Goal: Information Seeking & Learning: Get advice/opinions

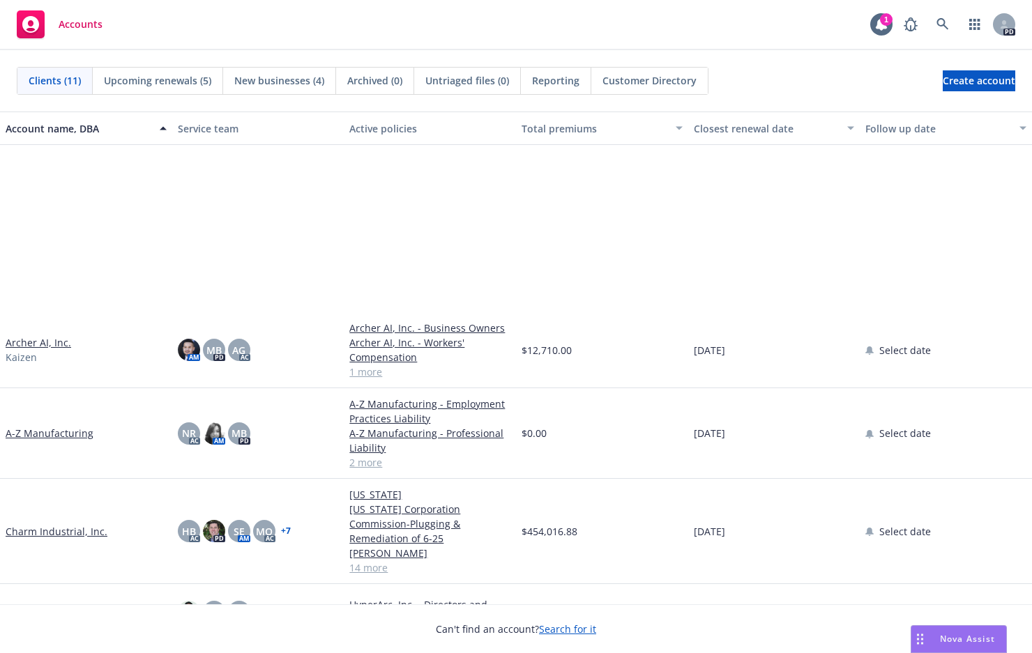
scroll to position [245, 0]
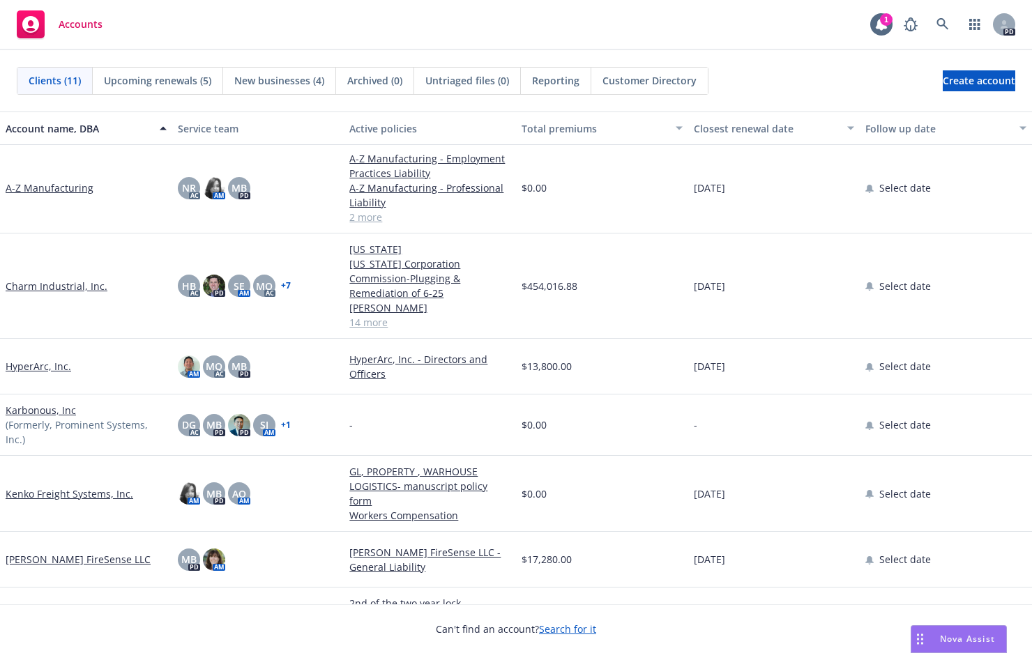
click at [103, 487] on link "Kenko Freight Systems, Inc." at bounding box center [70, 494] width 128 height 15
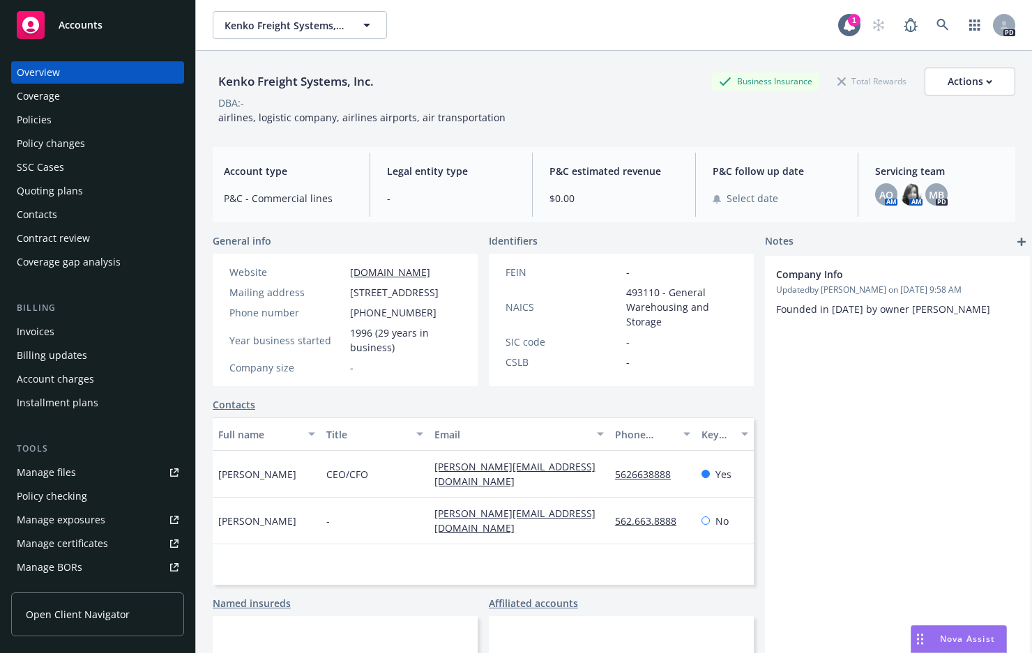
click at [64, 471] on div "Manage files" at bounding box center [46, 473] width 59 height 22
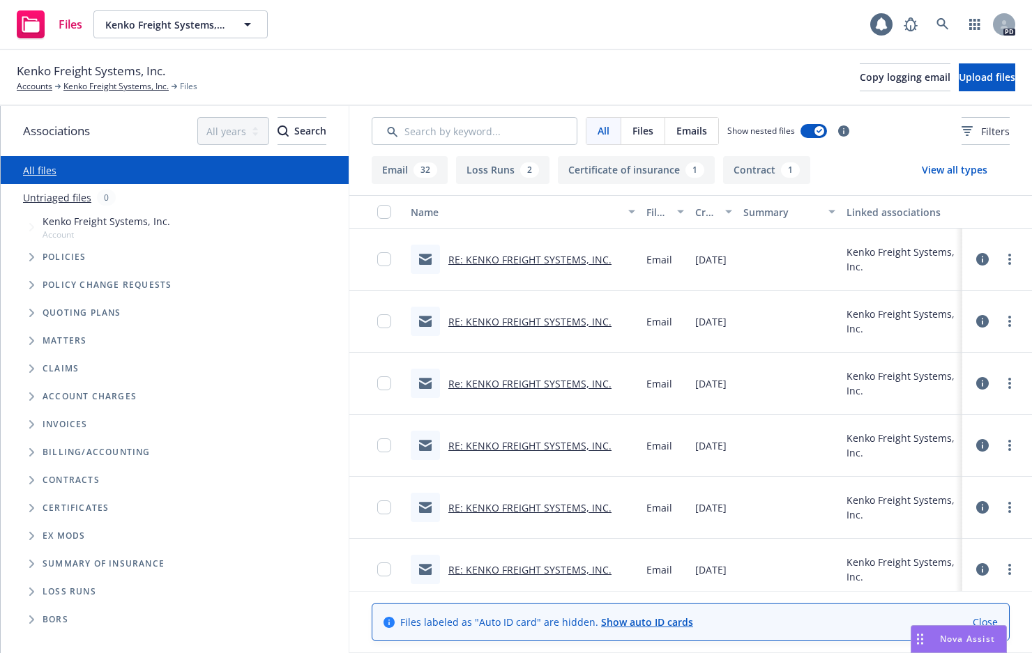
click at [30, 478] on icon "Folder Tree Example" at bounding box center [32, 480] width 6 height 8
click at [43, 531] on icon "Folder Tree Example" at bounding box center [42, 533] width 5 height 8
click at [137, 585] on link "Warehouse Lease Agreements" at bounding box center [125, 586] width 142 height 15
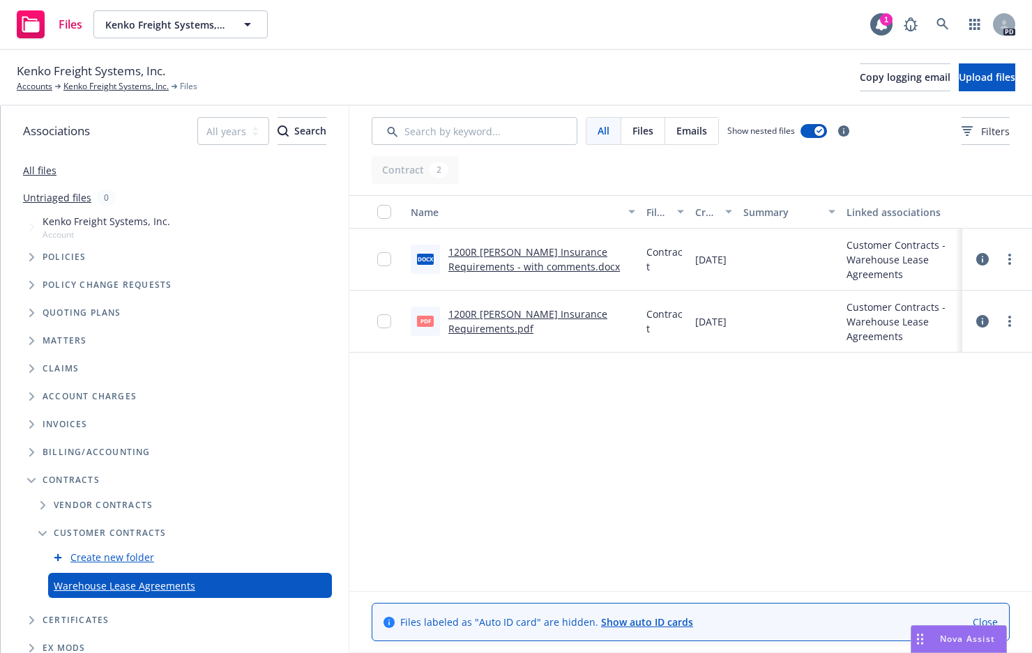
click at [486, 328] on link "1200R [PERSON_NAME] Insurance Requirements.pdf" at bounding box center [527, 321] width 159 height 28
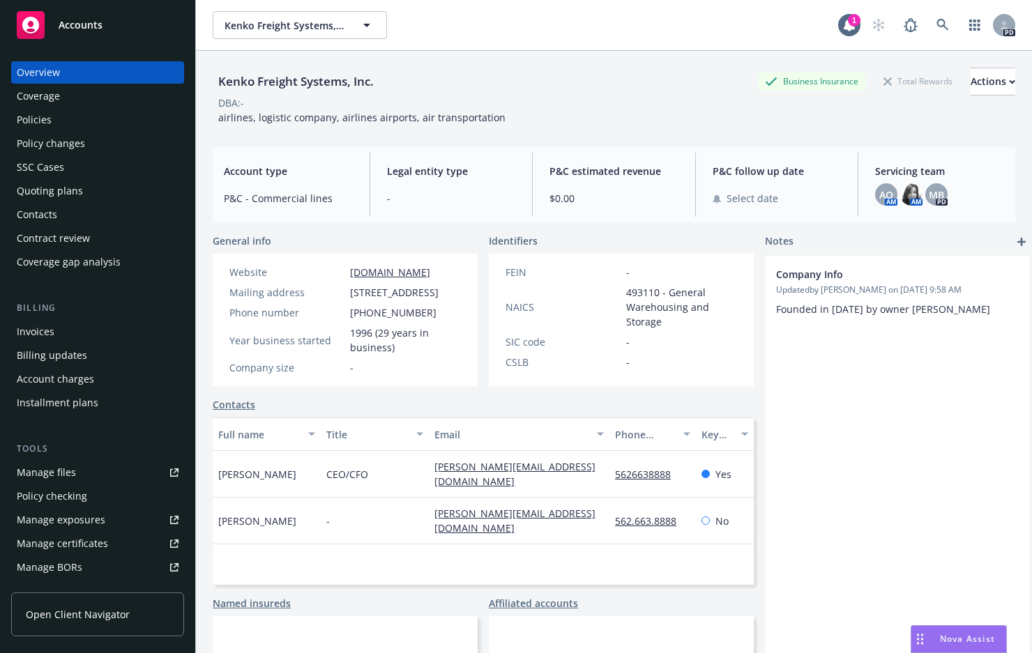
click at [902, 344] on div "Company Info Updated by Michele Baierl on 08/01/2025, 9:58 AM Founded in 1997 b…" at bounding box center [897, 493] width 265 height 475
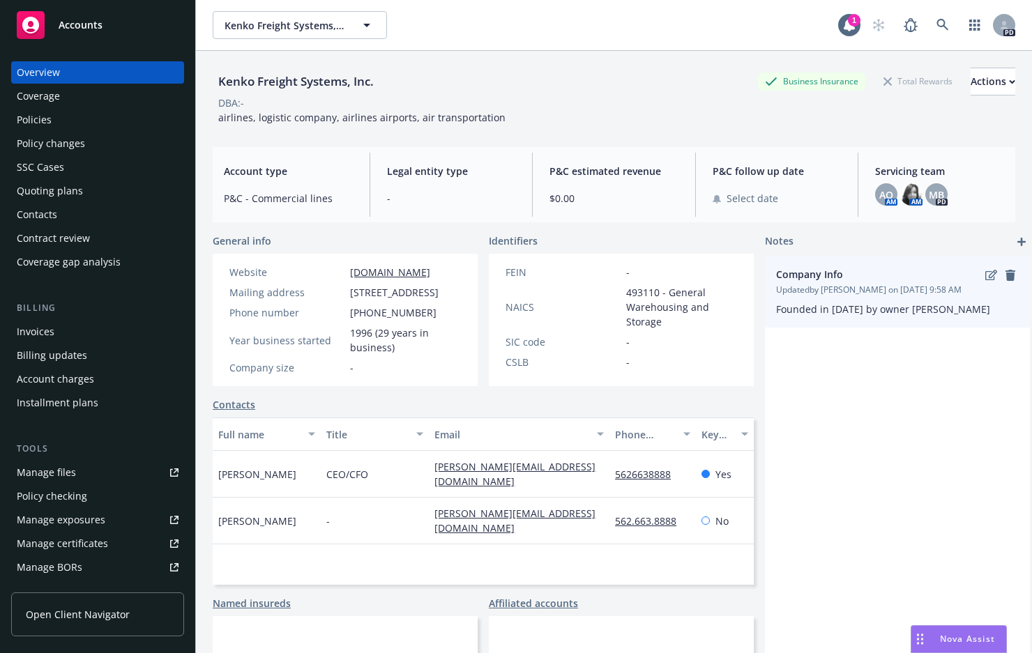
click at [992, 287] on span "Updated by Michele Baierl on 08/01/2025, 9:58 AM" at bounding box center [897, 290] width 243 height 13
click at [988, 280] on icon "edit" at bounding box center [991, 275] width 12 height 10
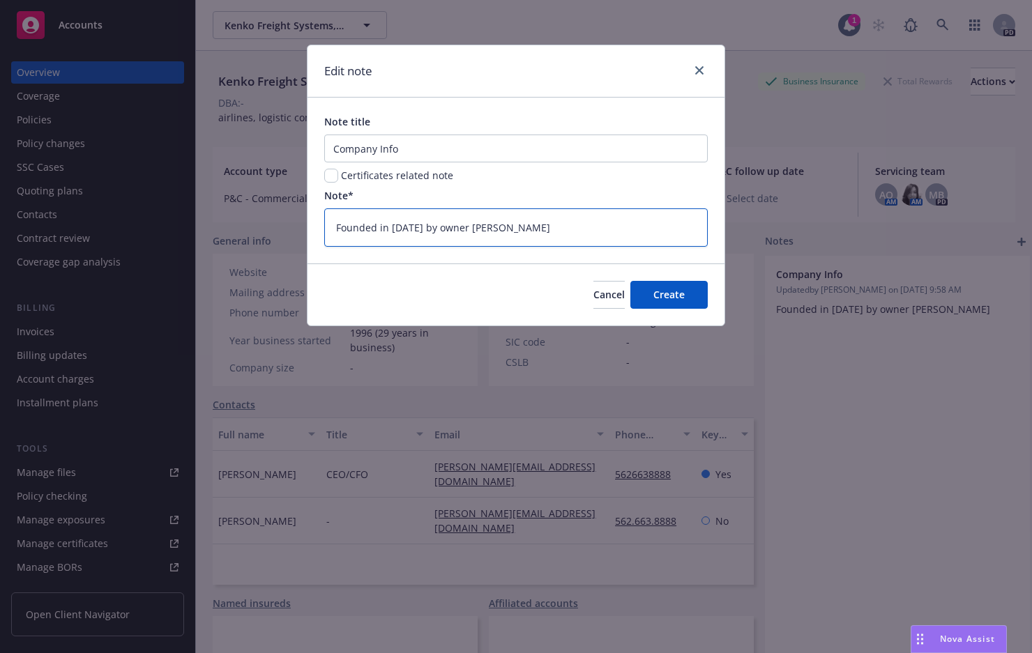
click at [390, 227] on textarea "Founded in 1997 by owner Kenneth Lau" at bounding box center [515, 227] width 383 height 38
type textarea "x"
type textarea "Founded in j1997 by owner Kenneth Lau"
type textarea "x"
type textarea "Founded in jA1997 by owner Kenneth Lau"
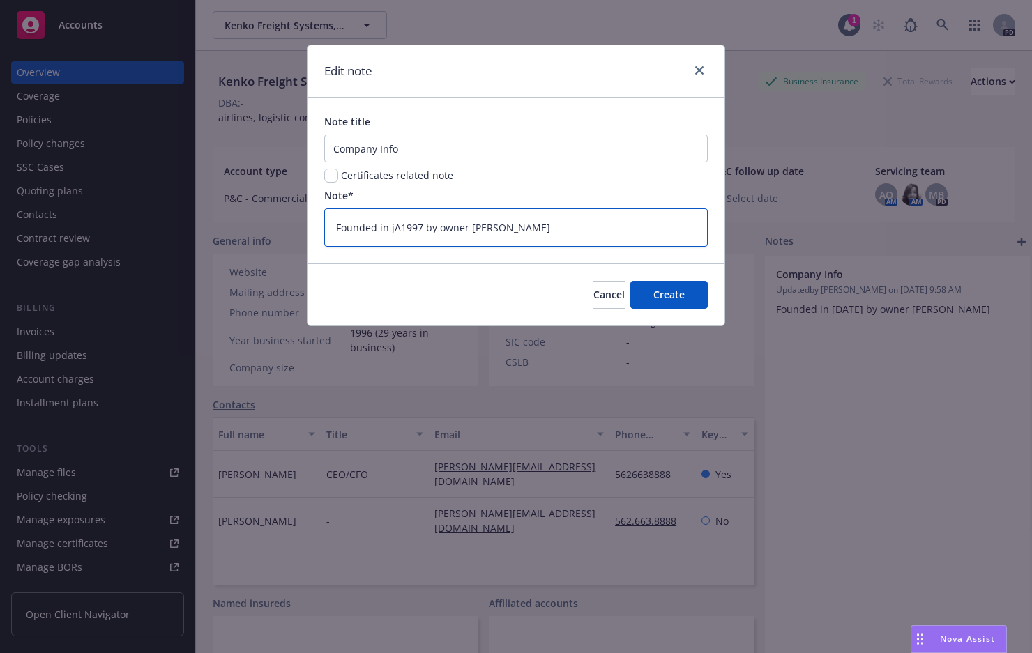
type textarea "x"
type textarea "Founded in jAN1997 by owner Kenneth Lau"
type textarea "x"
type textarea "Founded in jAN 1997 by owner Kenneth Lau"
type textarea "x"
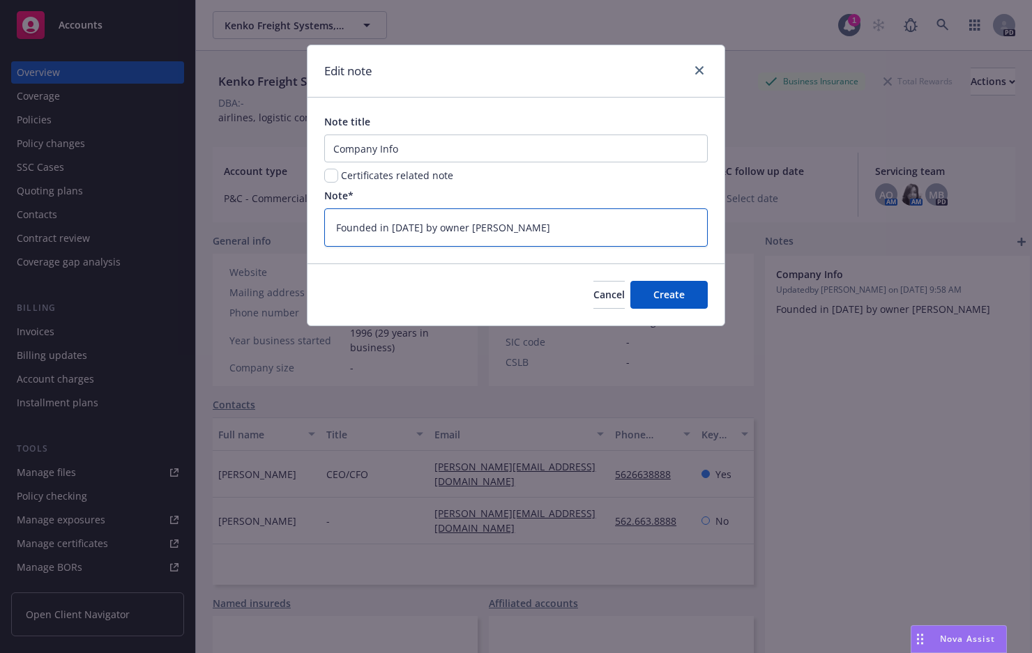
type textarea "Founded in jAN1997 by owner Kenneth Lau"
type textarea "x"
type textarea "Founded in jA1997 by owner Kenneth Lau"
type textarea "x"
type textarea "Founded in j1997 by owner Kenneth Lau"
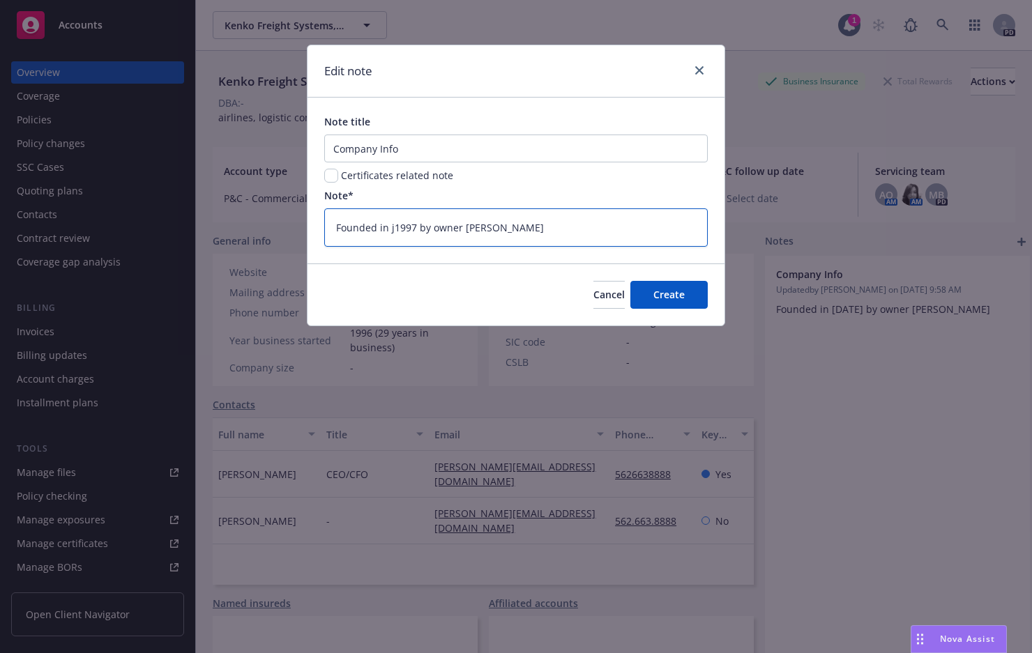
type textarea "x"
type textarea "Founded in 1997 by owner Kenneth Lau"
type textarea "x"
type textarea "Founded in A1997 by owner Kenneth Lau"
type textarea "x"
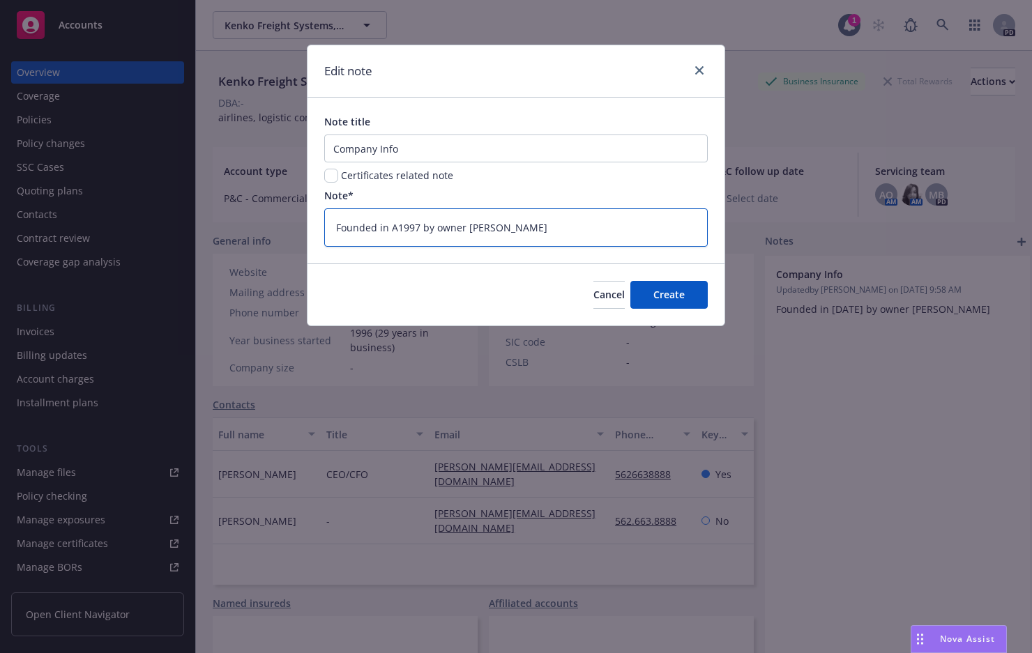
type textarea "Founded in 1997 by owner Kenneth Lau"
type textarea "x"
type textarea "Founded in J1997 by owner Kenneth Lau"
type textarea "x"
type textarea "Founded in Ja1997 by owner Kenneth Lau"
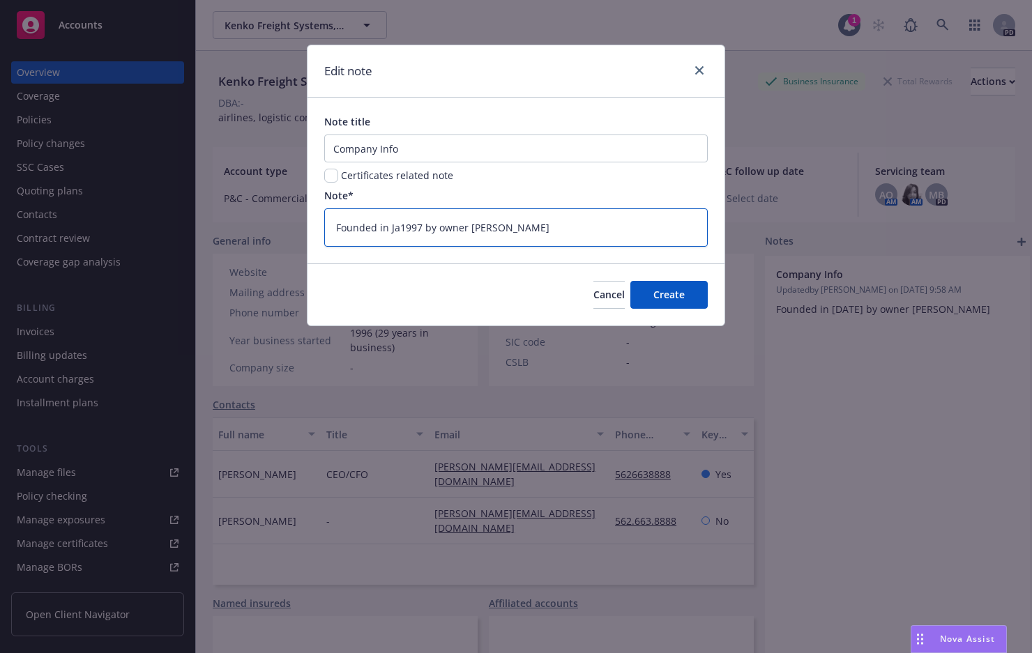
type textarea "x"
type textarea "Founded in Jan1997 by owner Kenneth Lau"
type textarea "x"
type textarea "Founded in Jan 1997 by owner Kenneth Lau"
type textarea "x"
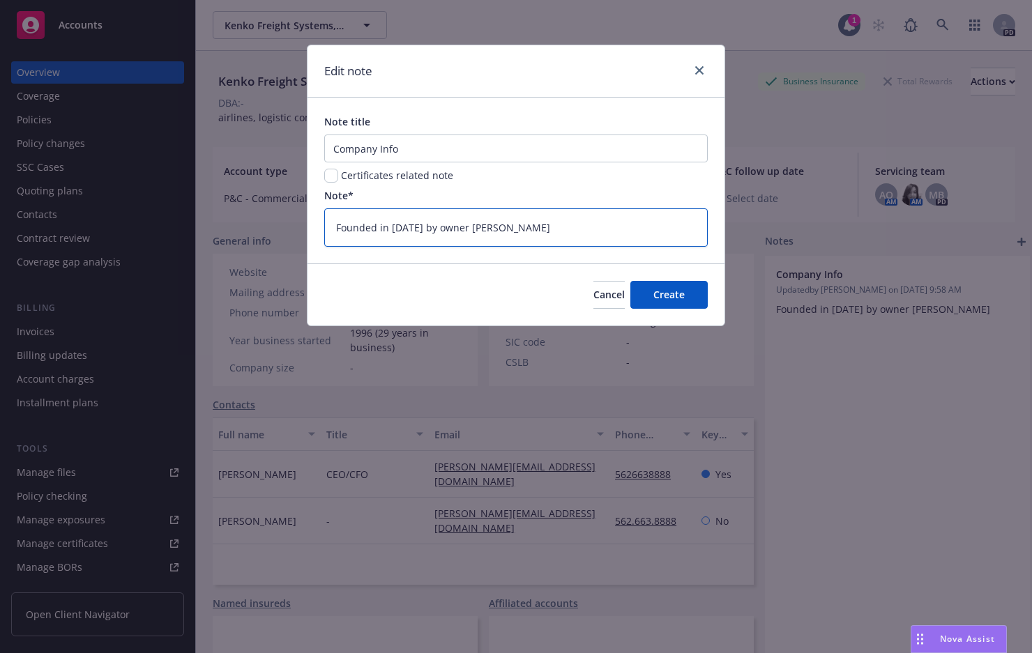
type textarea "Founded in Jan1997 by owner Kenneth Lau"
type textarea "x"
type textarea "Founded in Janu1997 by owner Kenneth Lau"
type textarea "x"
type textarea "Founded in Janua1997 by owner Kenneth Lau"
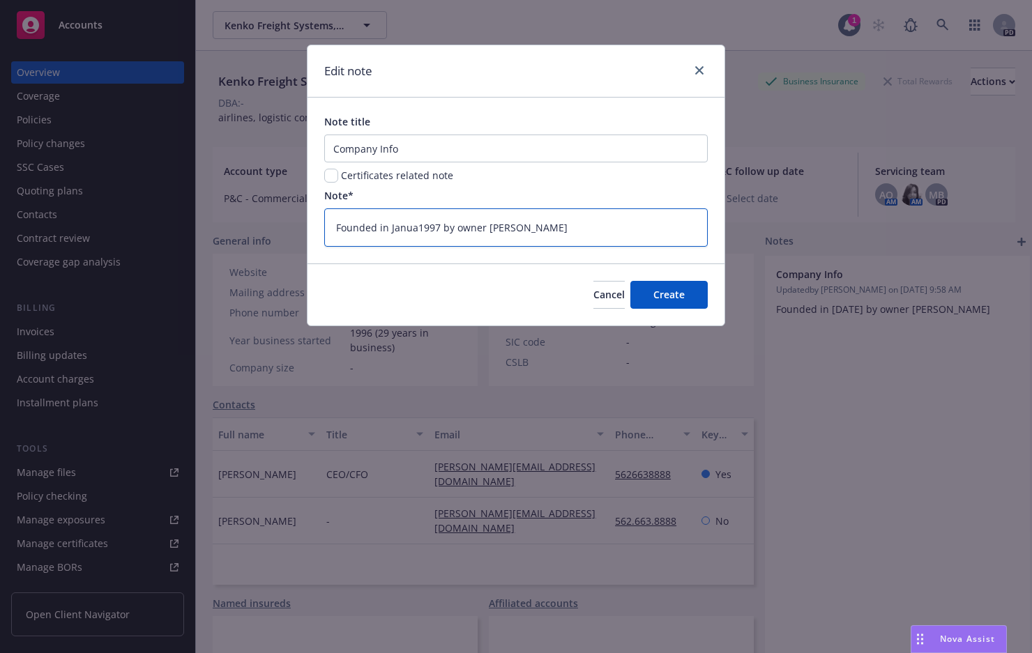
type textarea "x"
type textarea "Founded in Januar1997 by owner Kenneth Lau"
type textarea "x"
type textarea "Founded in January1997 by owner Kenneth Lau"
type textarea "x"
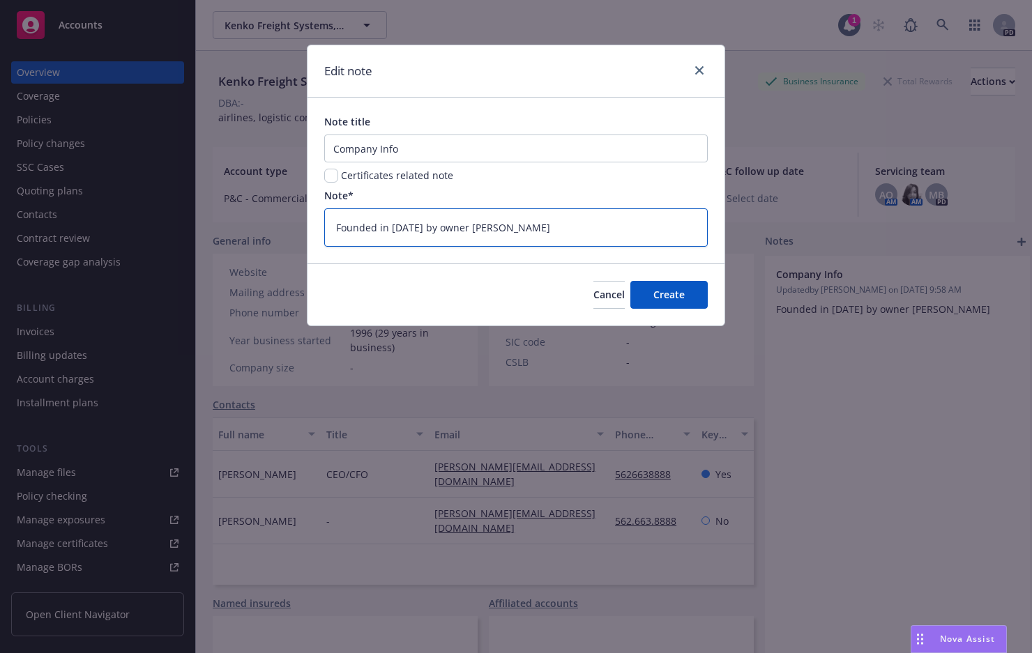
type textarea "Founded in January 1997 by owner Kenneth Lau"
type textarea "x"
type textarea "Founded in January 81997 by owner Kenneth Lau"
type textarea "x"
type textarea "Founded in January 8,1997 by owner Kenneth Lau"
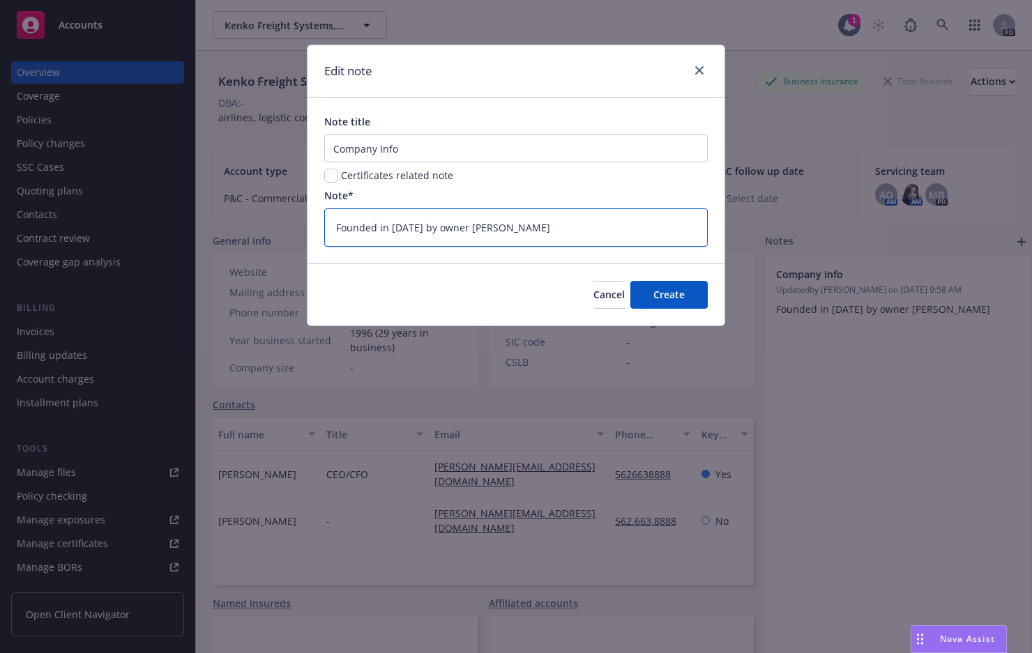
type textarea "x"
type textarea "Founded in January 8, 1997 by owner Kenneth Lau"
click at [661, 294] on span "Create" at bounding box center [668, 294] width 31 height 13
type textarea "x"
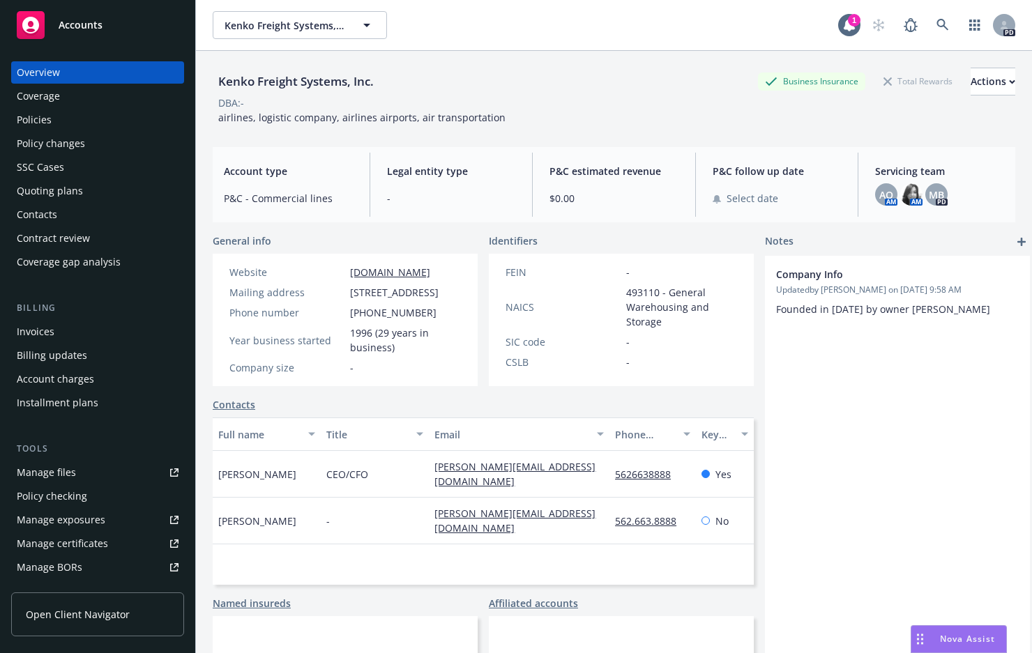
click at [559, 45] on div "Kenko Freight Systems, Inc. Kenko Freight Systems, Inc. 1 PD" at bounding box center [614, 25] width 836 height 50
click at [953, 641] on span "Nova Assist" at bounding box center [967, 639] width 55 height 12
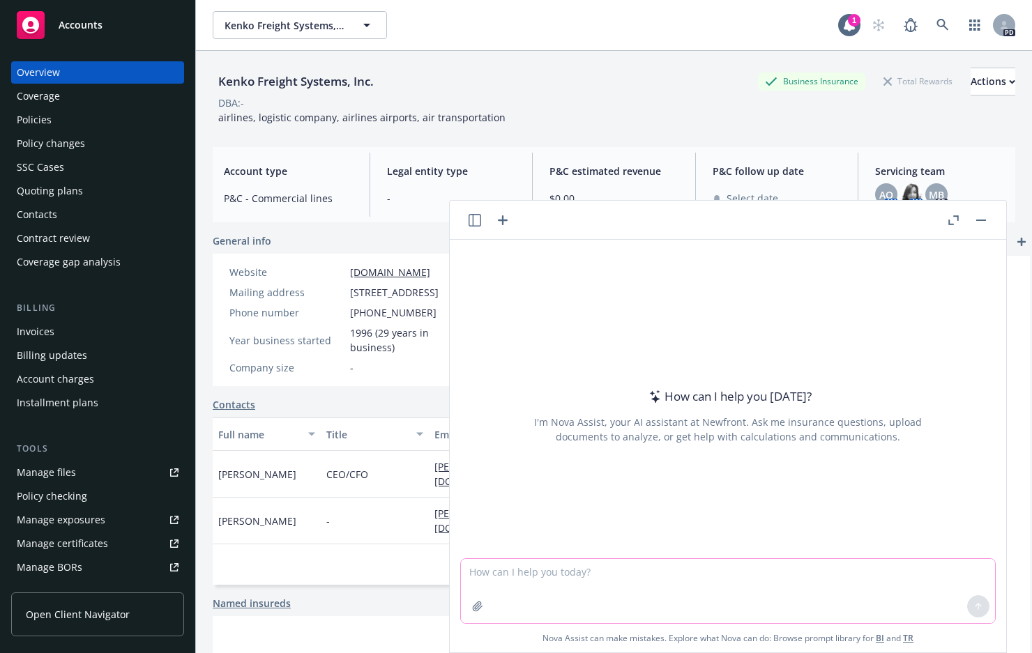
click at [588, 589] on textarea at bounding box center [728, 591] width 534 height 64
type textarea "which railroad owns [STREET_ADDRESS]"
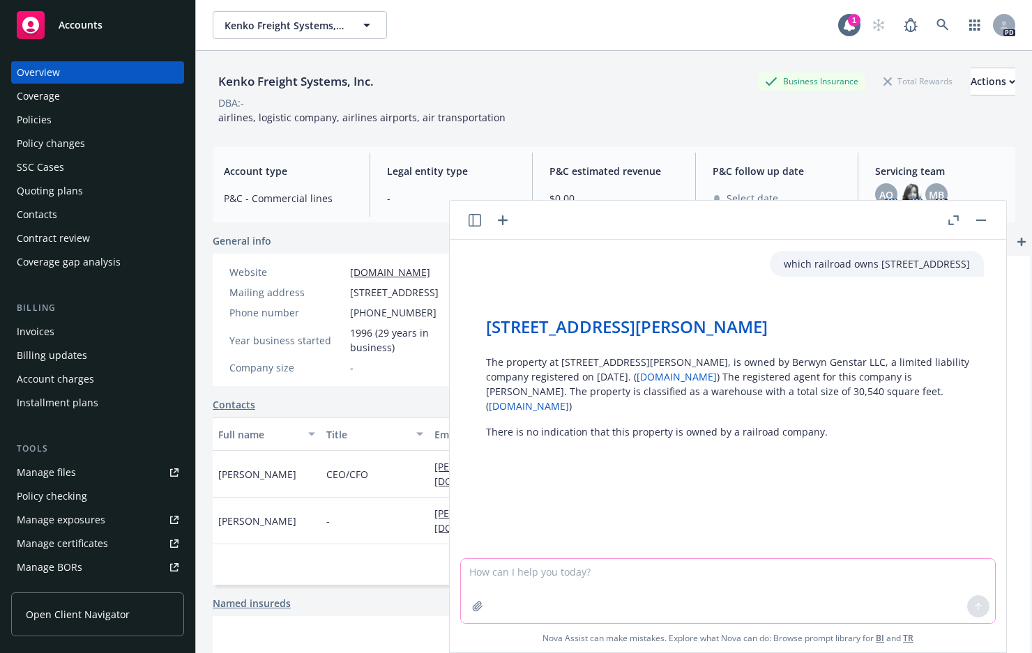
drag, startPoint x: 672, startPoint y: 617, endPoint x: 806, endPoint y: 319, distance: 327.1
click at [672, 616] on textarea at bounding box center [728, 591] width 534 height 64
click at [604, 593] on textarea at bounding box center [728, 591] width 534 height 64
type textarea "WHICH RAILROAD IS NEAREST 16402 BERYWN RD"
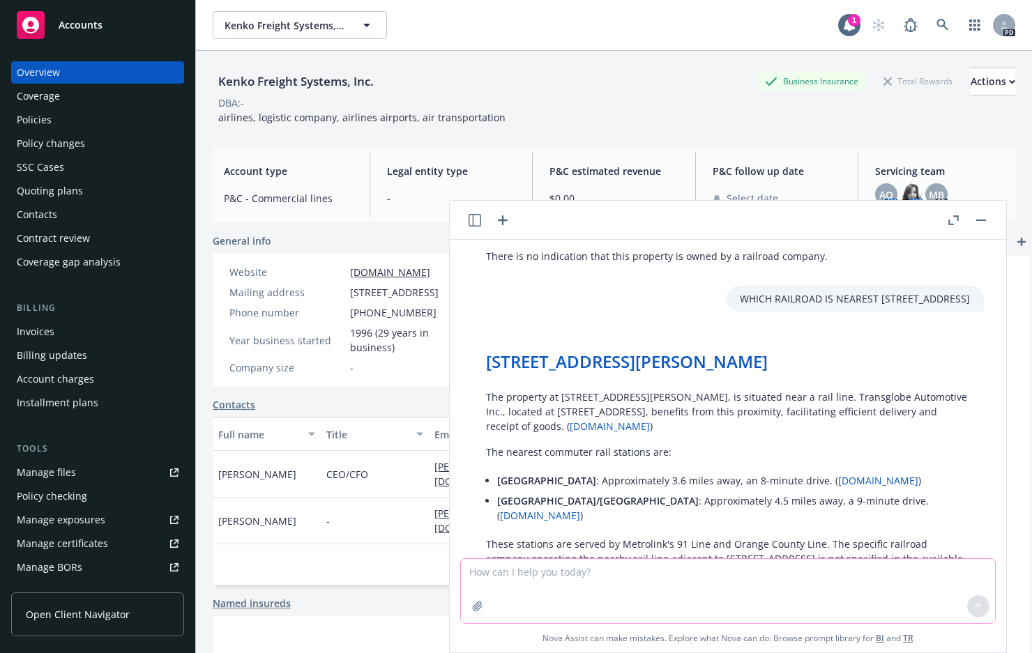
scroll to position [222, 0]
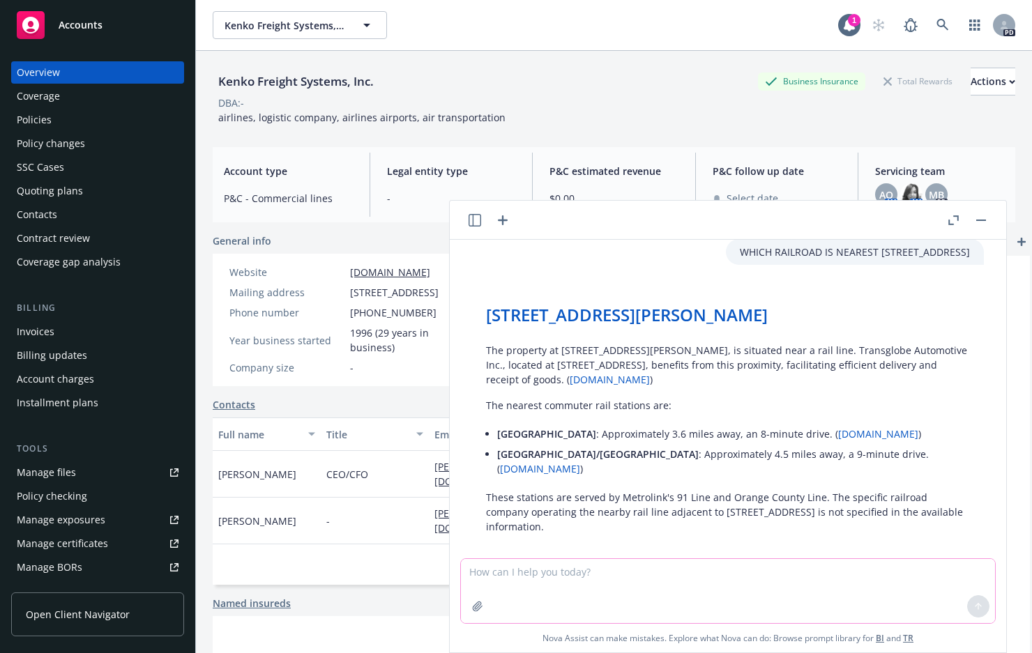
click at [683, 577] on textarea at bounding box center [728, 591] width 534 height 64
click at [597, 113] on div "Kenko Freight Systems, Inc. Business Insurance Total Rewards Actions DBA: - air…" at bounding box center [614, 96] width 803 height 57
click at [657, 577] on textarea at bounding box center [728, 591] width 534 height 64
type textarea "WHAT IS THE TOTAL BUILDING AREA AT 16402 BERWYN RD CERRITOS CA"
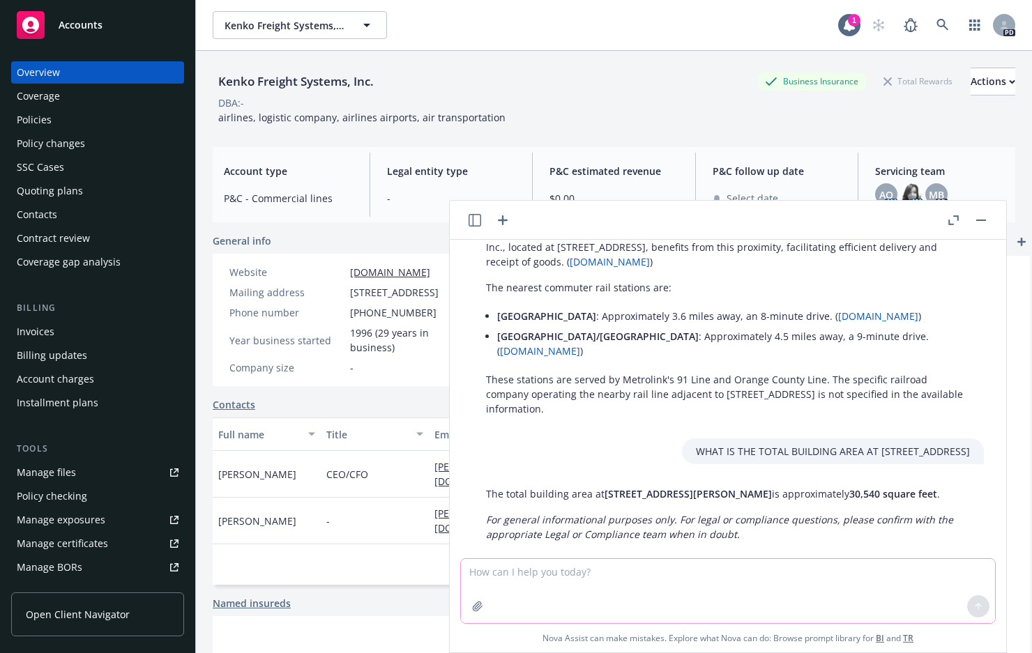
scroll to position [348, 0]
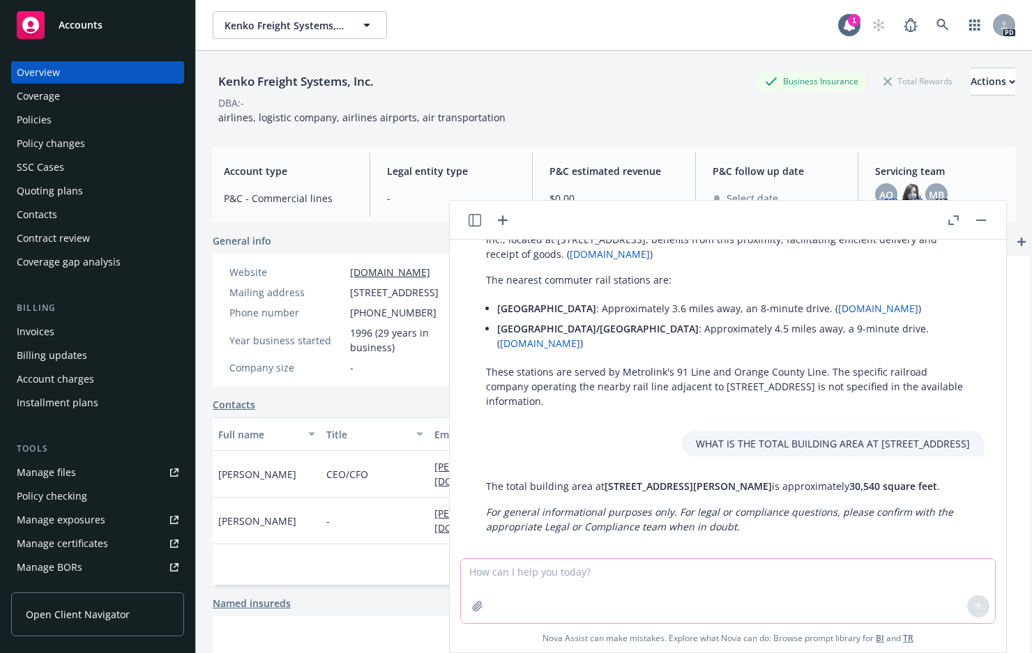
click at [669, 586] on textarea at bounding box center [728, 591] width 534 height 64
type textarea "HOW OLD IS THE BUILDING"
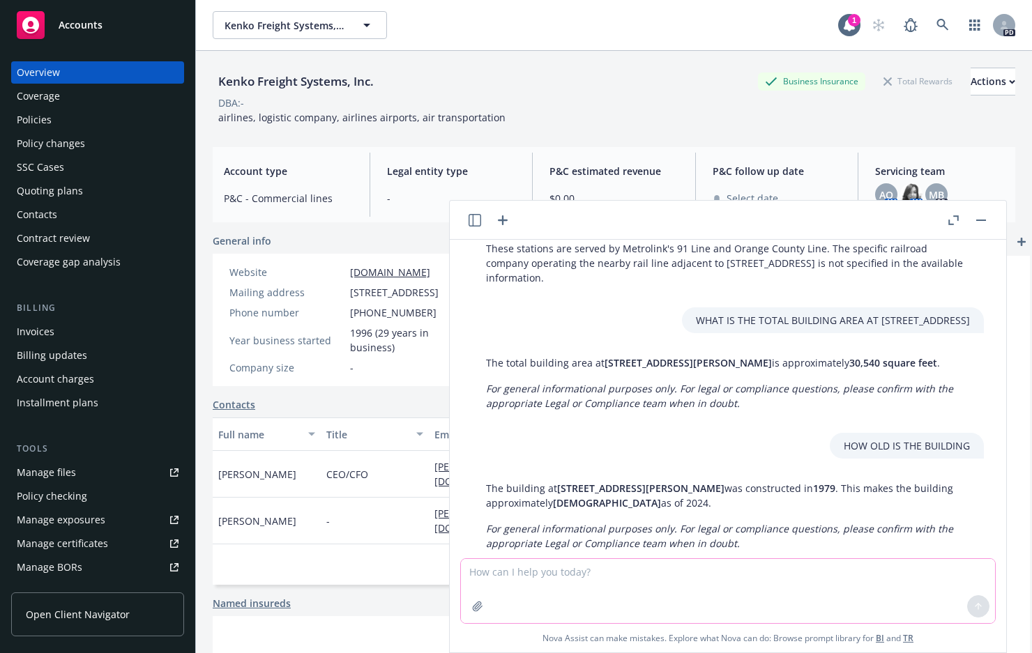
scroll to position [488, 0]
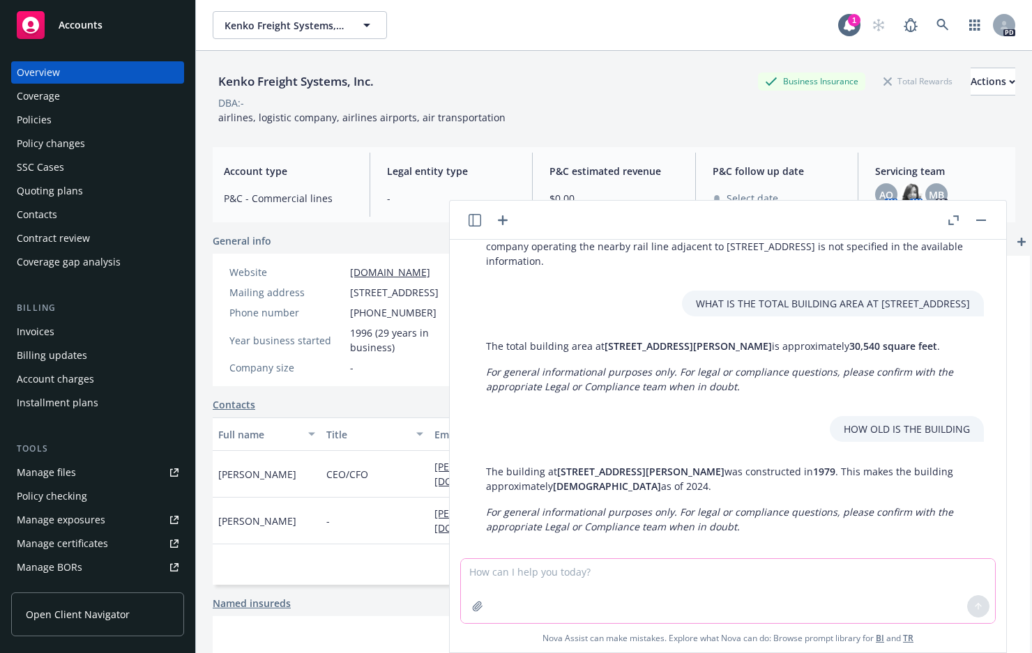
click at [584, 578] on textarea at bounding box center [728, 591] width 534 height 64
click at [765, 505] on em "For general informational purposes only. For legal or compliance questions, ple…" at bounding box center [719, 519] width 467 height 28
click at [506, 579] on textarea at bounding box center [728, 591] width 534 height 64
type textarea "Is the building sprinklered?"
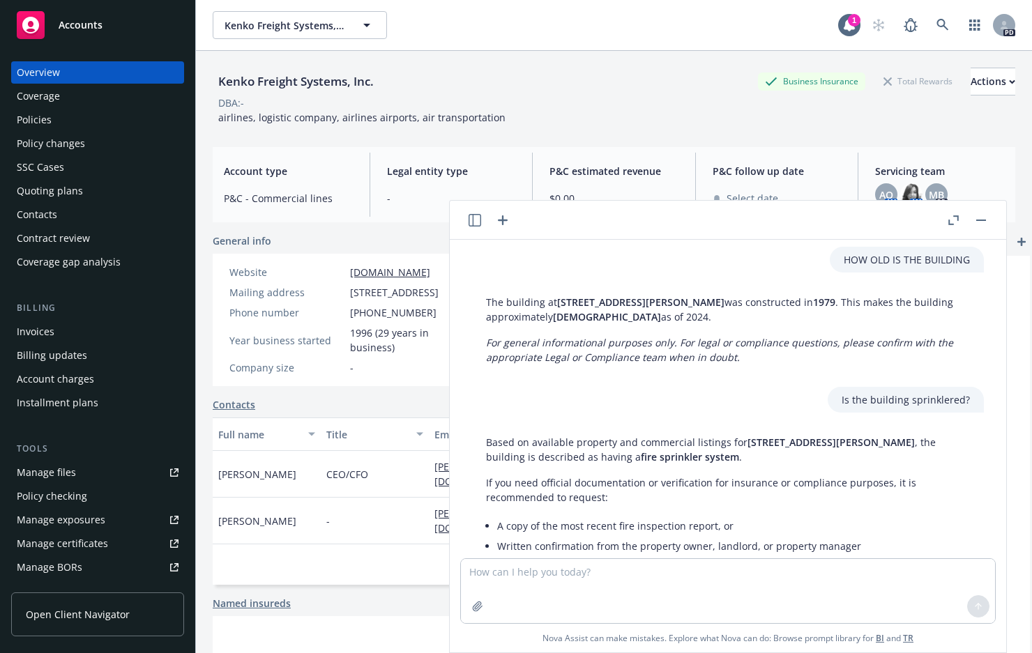
scroll to position [511, 0]
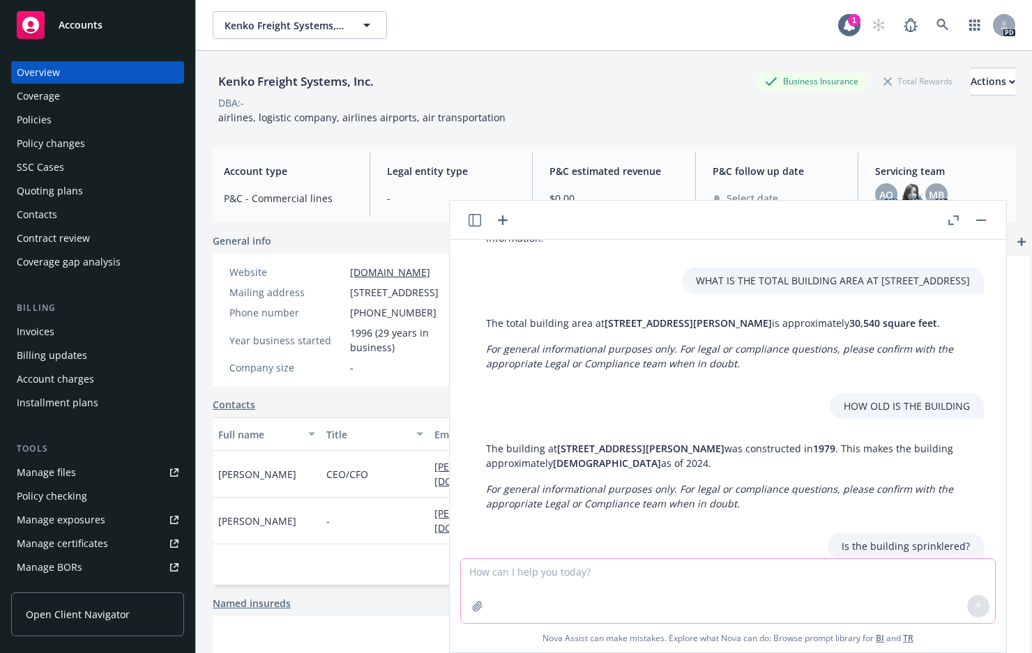
click at [628, 591] on textarea at bounding box center [728, 591] width 534 height 64
click at [587, 563] on textarea at bounding box center [728, 591] width 534 height 64
type textarea "have there been any building updates such as electrical, roof, plumbing, hvac a…"
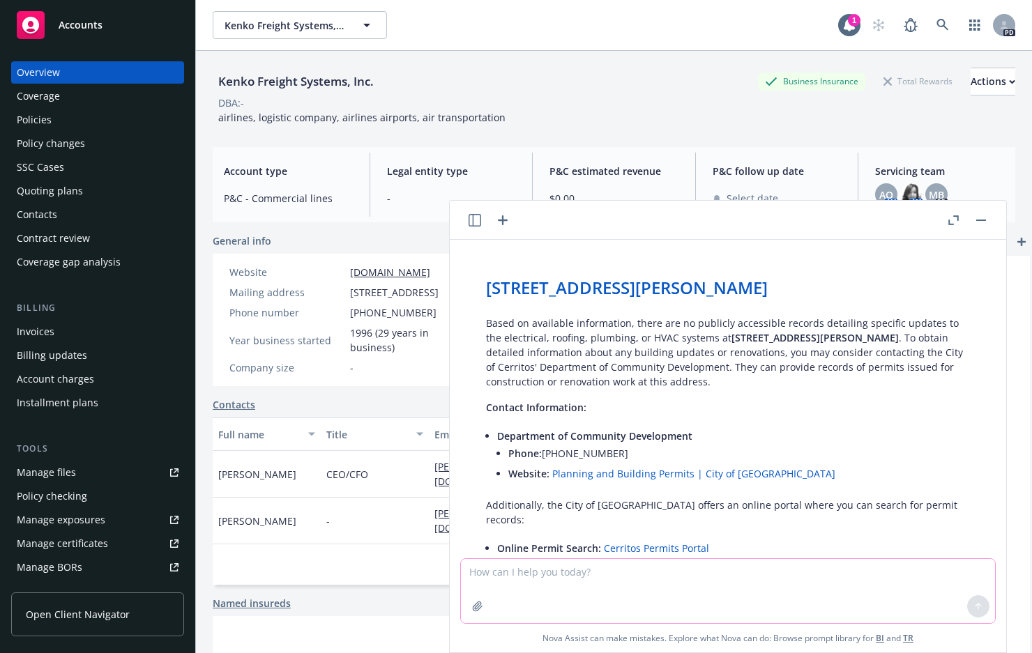
scroll to position [1115, 0]
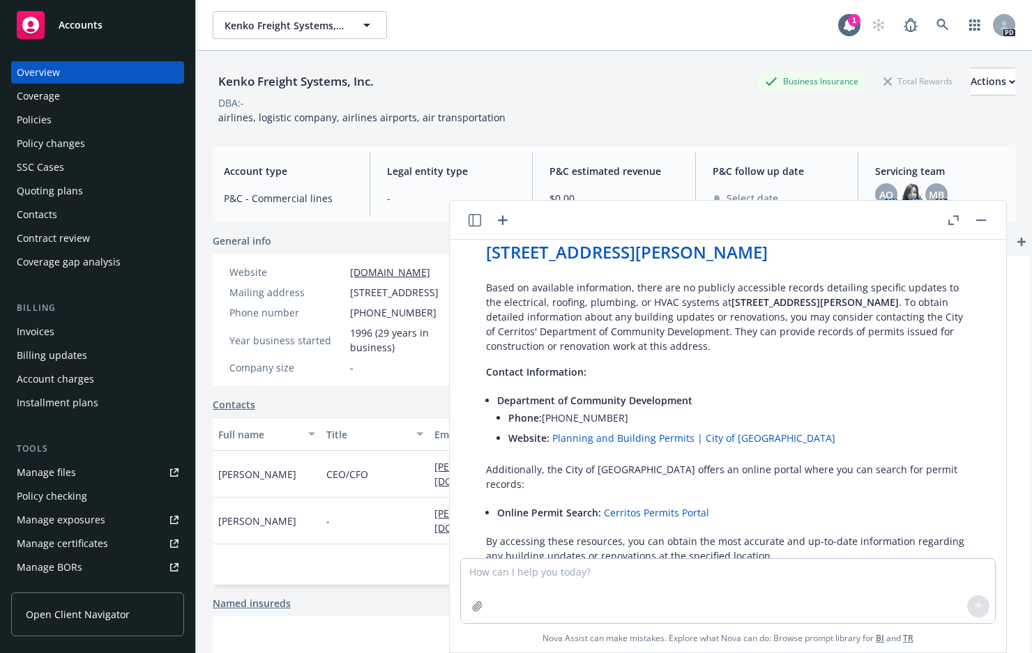
click at [690, 506] on link "Cerritos Permits Portal" at bounding box center [656, 512] width 105 height 13
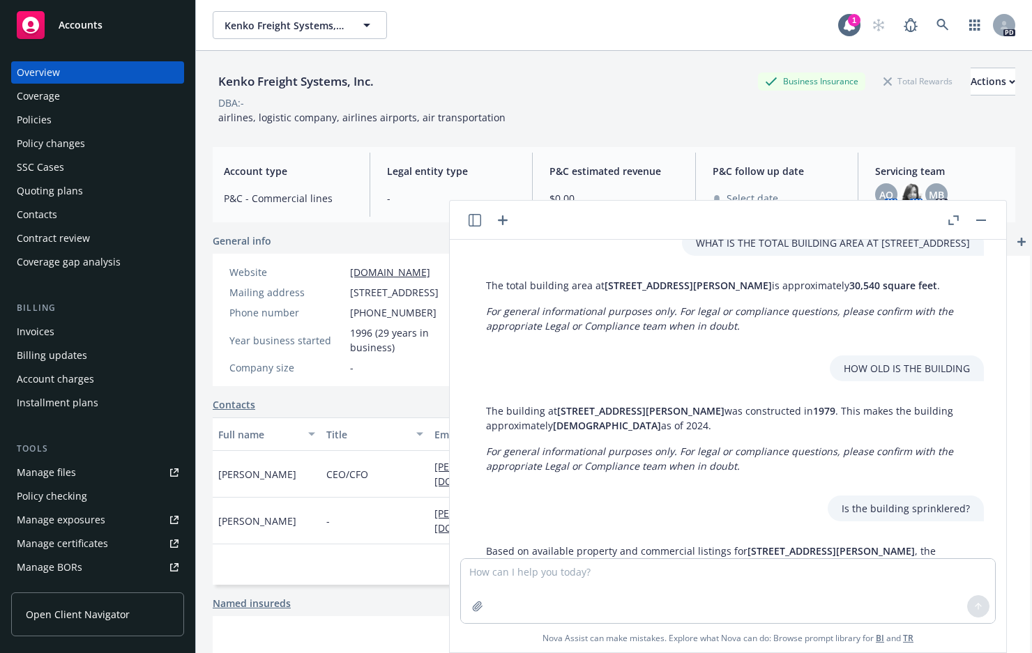
scroll to position [487, 0]
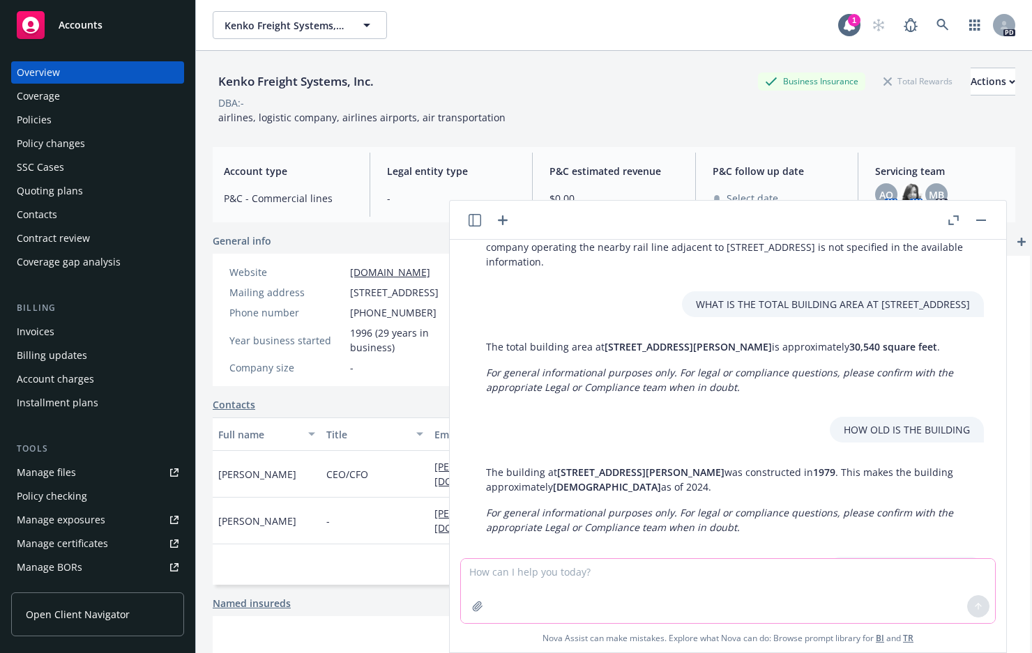
click at [662, 590] on textarea at bounding box center [728, 591] width 534 height 64
type textarea "what is the lot size at 16402 berwyn road"
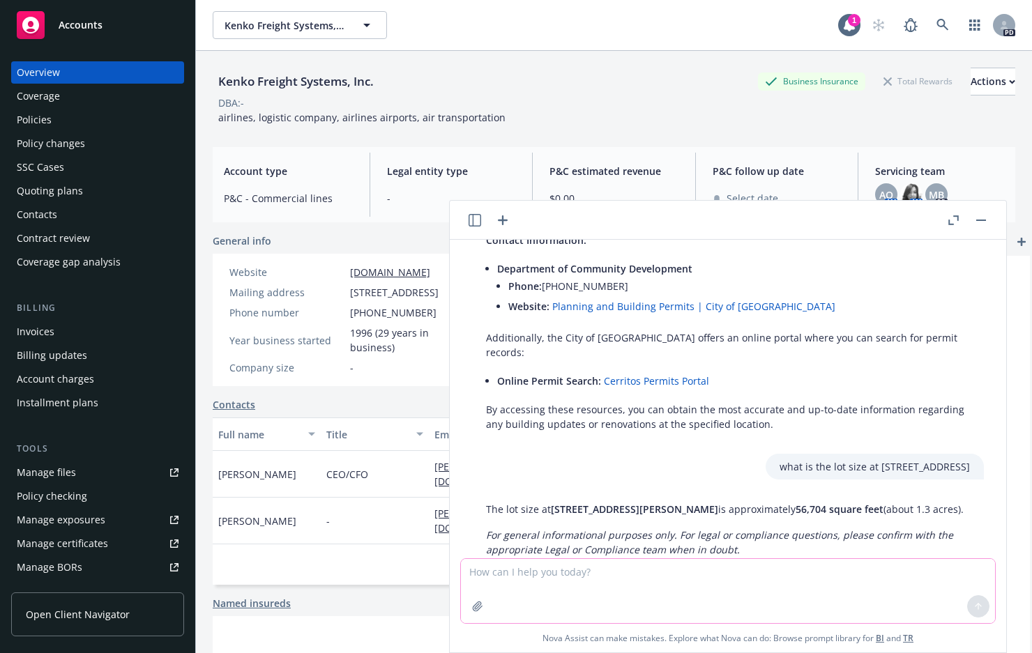
scroll to position [1255, 0]
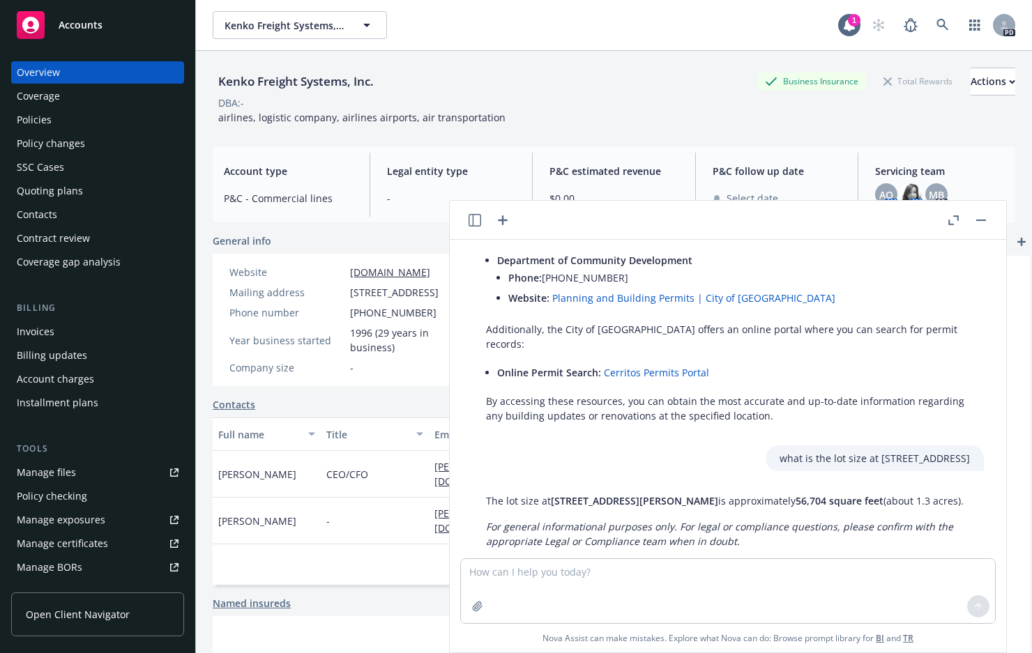
click at [282, 348] on div "Year business started" at bounding box center [286, 340] width 115 height 15
click at [404, 355] on span "1996 (29 years in business)" at bounding box center [405, 340] width 111 height 29
click at [503, 119] on div "Kenko Freight Systems, Inc. Business Insurance Total Rewards Actions DBA: - air…" at bounding box center [614, 96] width 803 height 57
click at [358, 355] on span "1996 (29 years in business)" at bounding box center [405, 340] width 111 height 29
click at [436, 152] on div "Account type P&C - Commercial lines Legal entity type - P&C estimated revenue $…" at bounding box center [614, 184] width 803 height 75
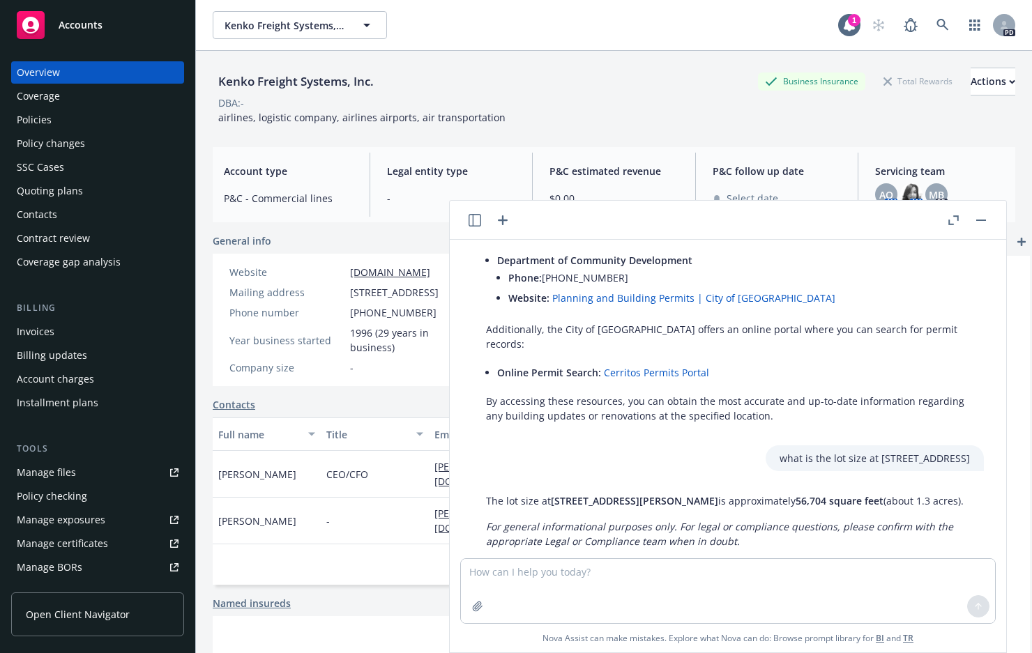
click at [395, 203] on span "-" at bounding box center [451, 198] width 129 height 15
click at [659, 582] on textarea at bounding box center [728, 591] width 534 height 64
click at [673, 570] on textarea "what is the lot size in acres at" at bounding box center [728, 591] width 534 height 66
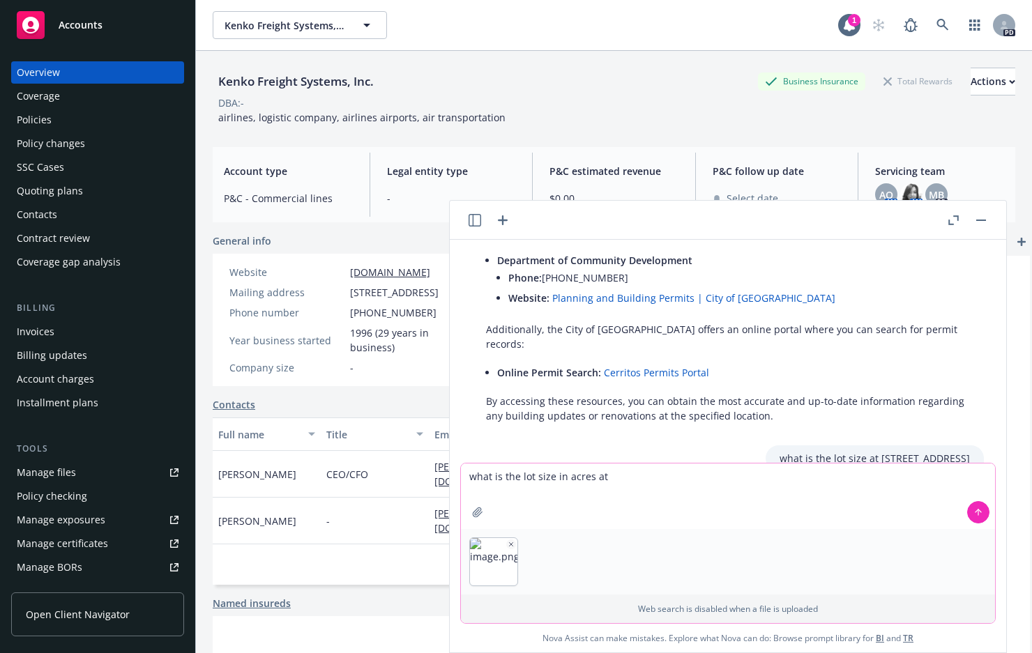
click at [506, 545] on button "button" at bounding box center [511, 545] width 10 height 10
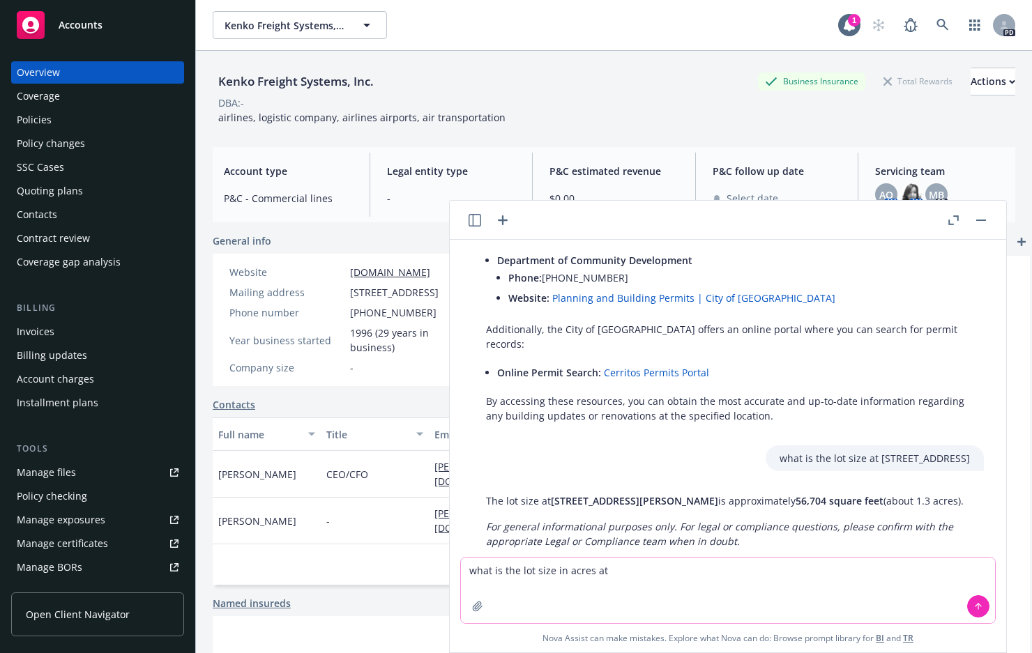
click at [630, 581] on textarea "what is the lot size in acres at" at bounding box center [728, 591] width 534 height 66
type textarea "what is the lot size in acres at 13355 cambridge st santa fe springs, ca"
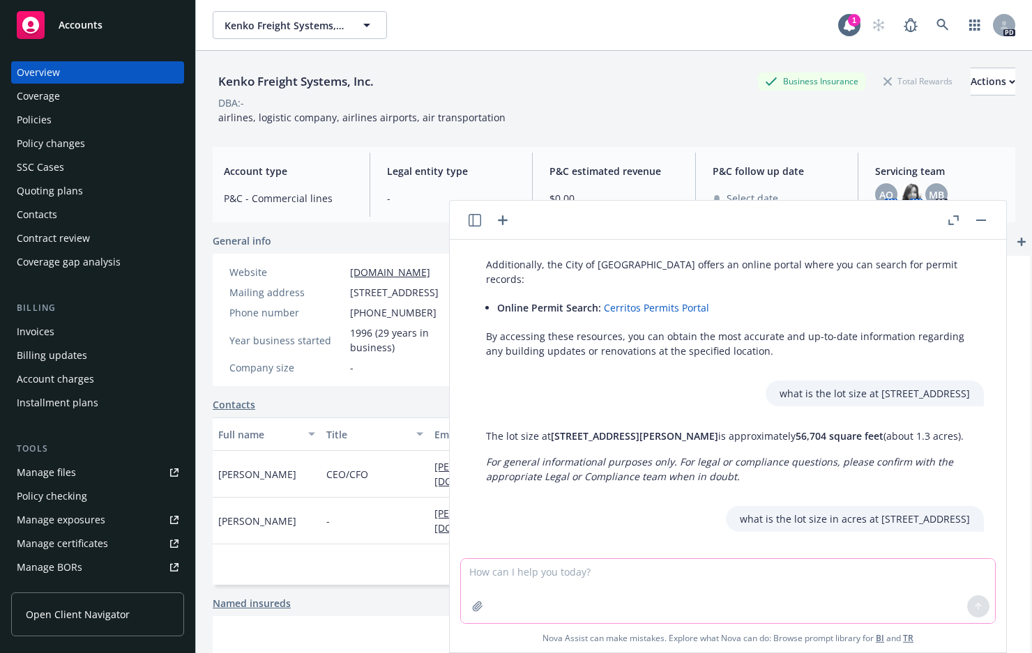
scroll to position [1411, 0]
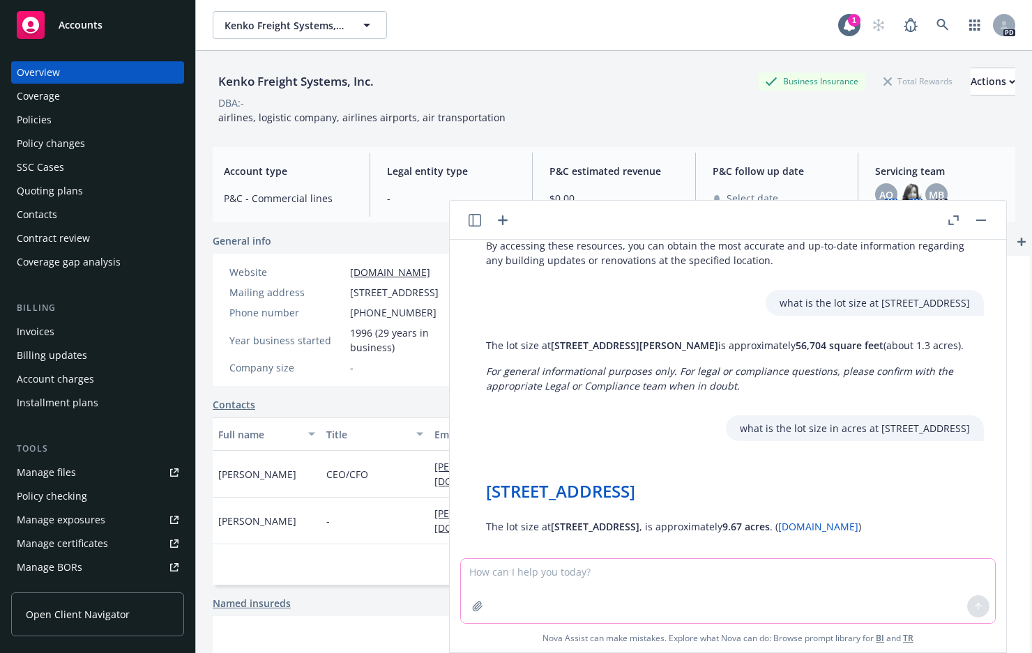
click at [671, 586] on textarea at bounding box center [728, 591] width 534 height 64
type textarea "what is the lot size at 13438 foster road., santa fe springs, ca"
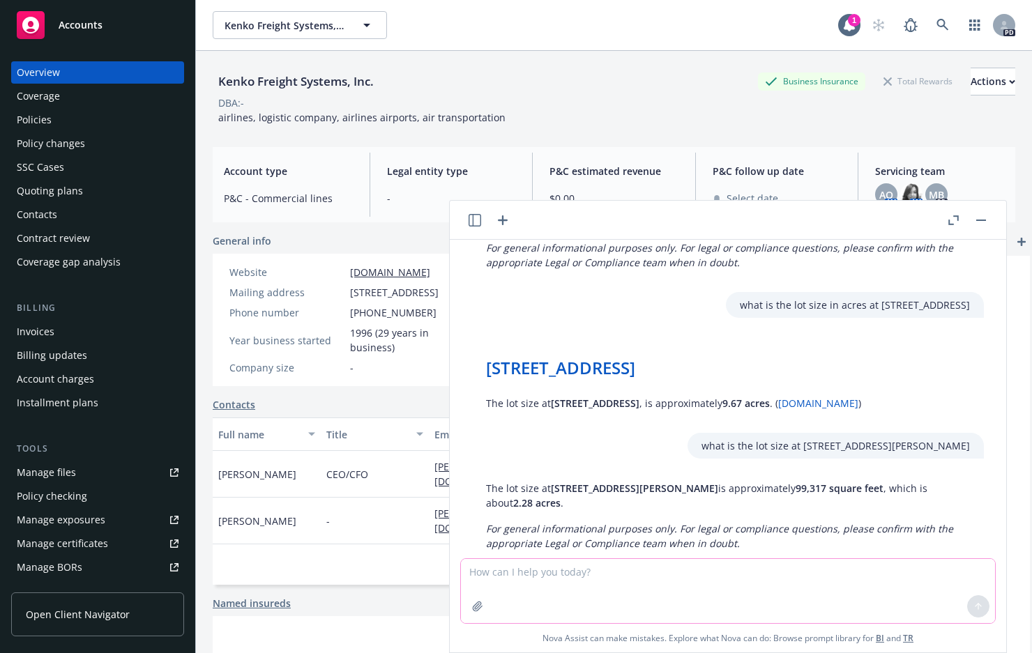
scroll to position [1551, 0]
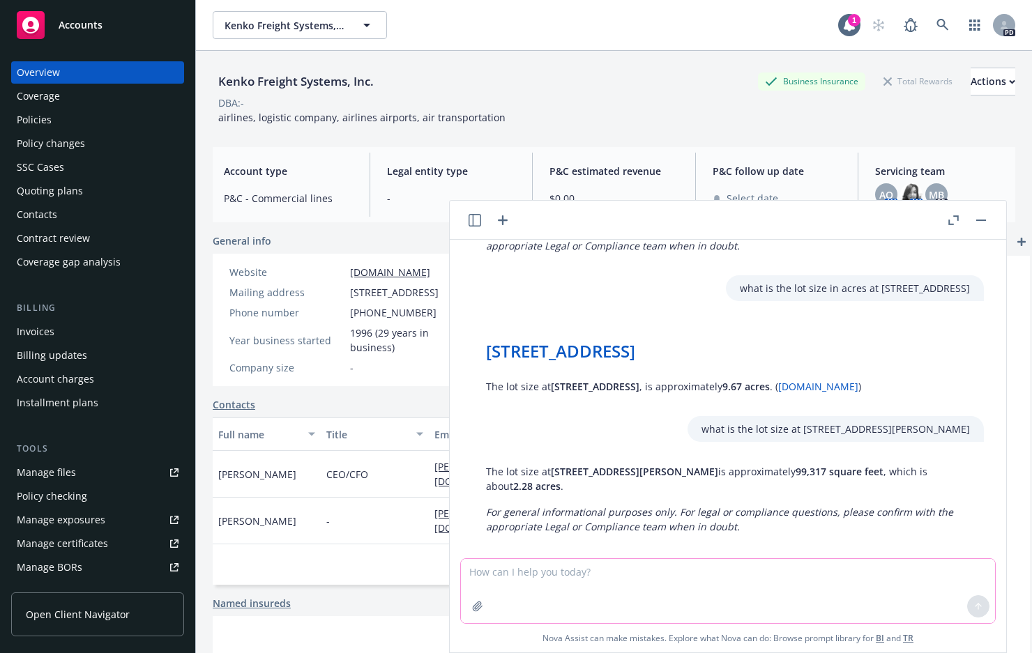
click at [570, 597] on textarea at bounding box center [728, 591] width 534 height 64
click at [566, 580] on textarea at bounding box center [728, 591] width 534 height 64
type textarea "what is the approximate lot size at 173 mitchell ave., south san francisco, ca"
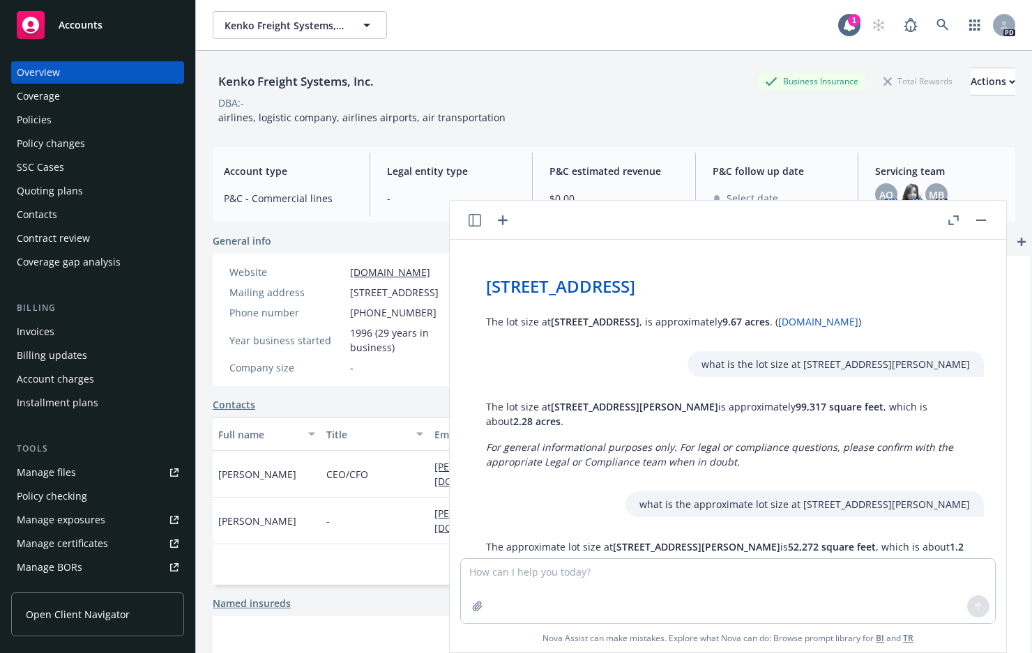
scroll to position [1691, 0]
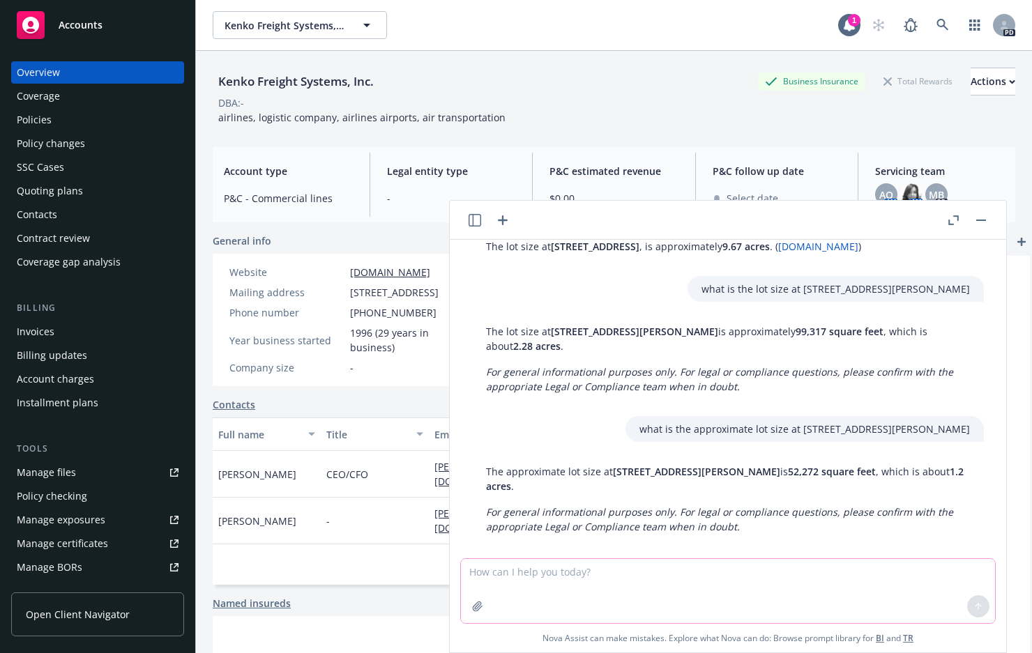
click at [504, 577] on textarea at bounding box center [728, 591] width 534 height 64
type textarea "what flood zone at 173 mitchell"
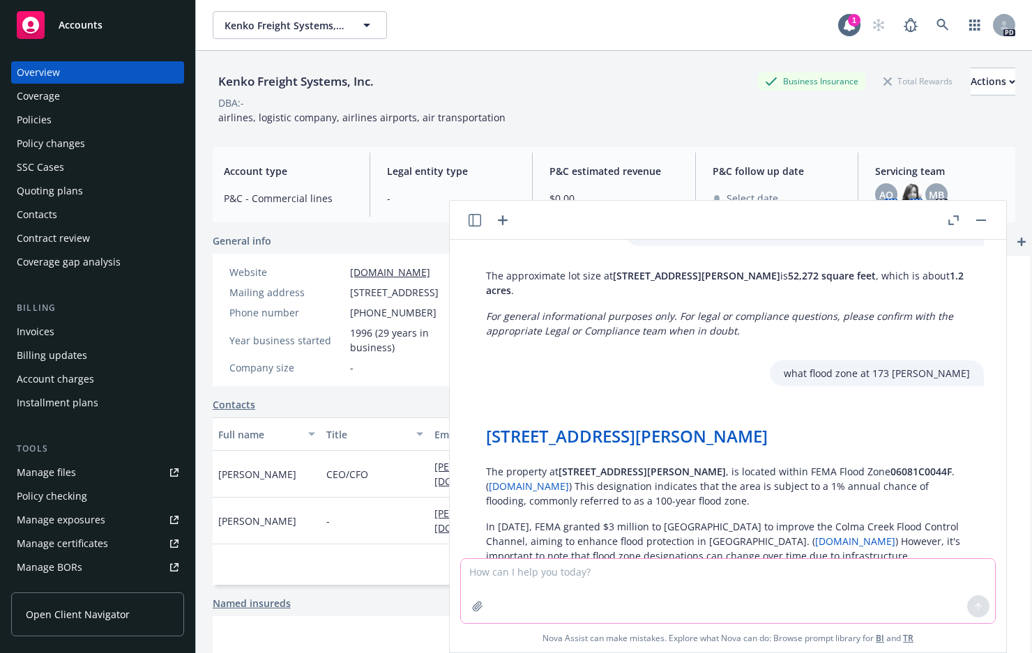
scroll to position [2026, 0]
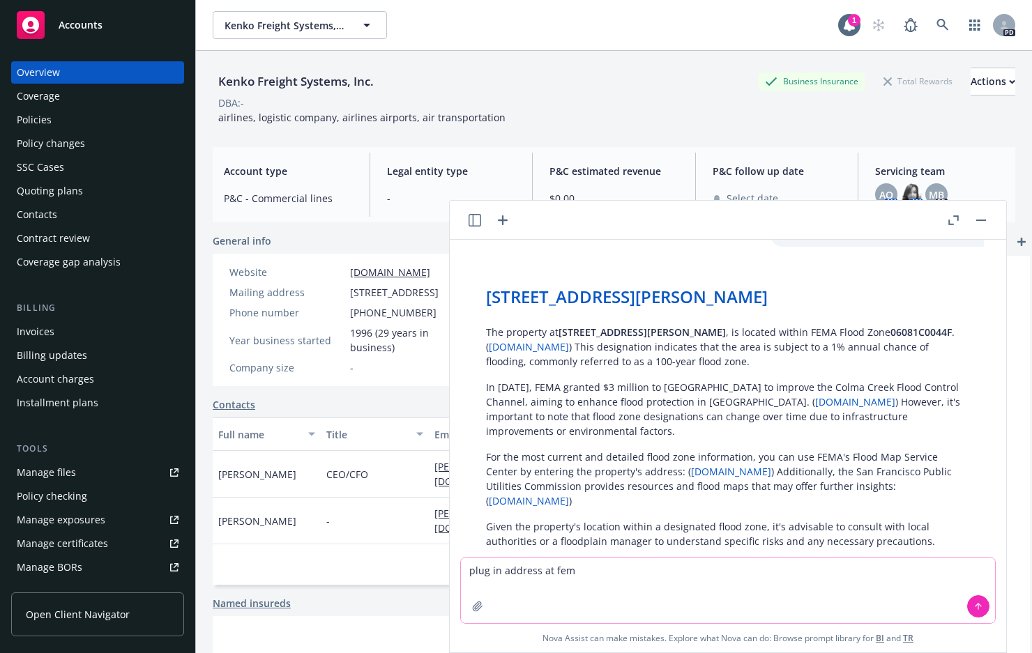
type textarea "plug in address at fema"
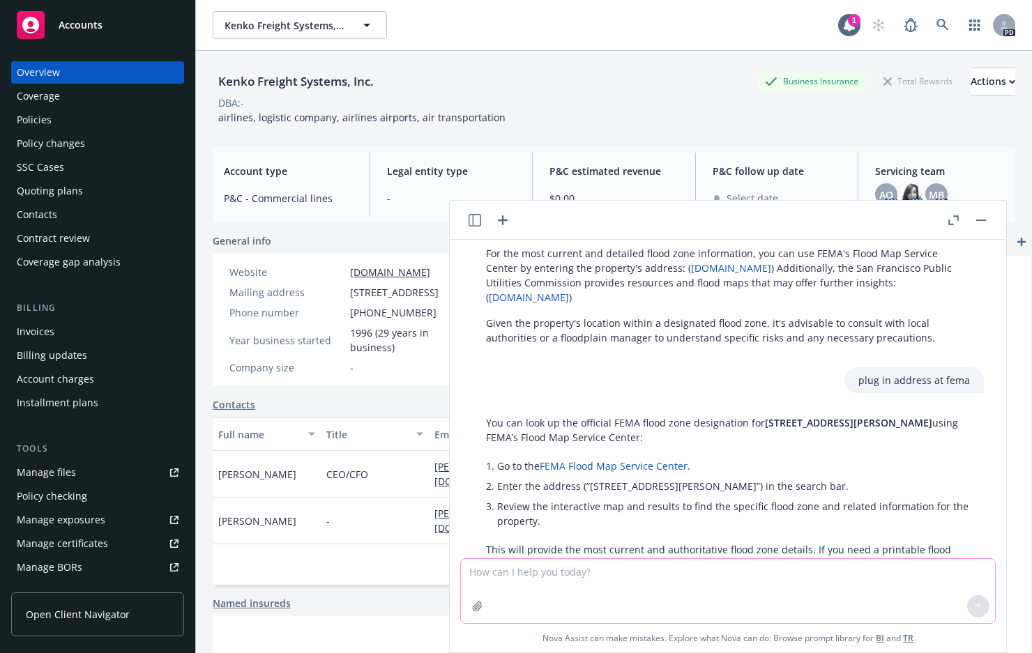
scroll to position [2308, 0]
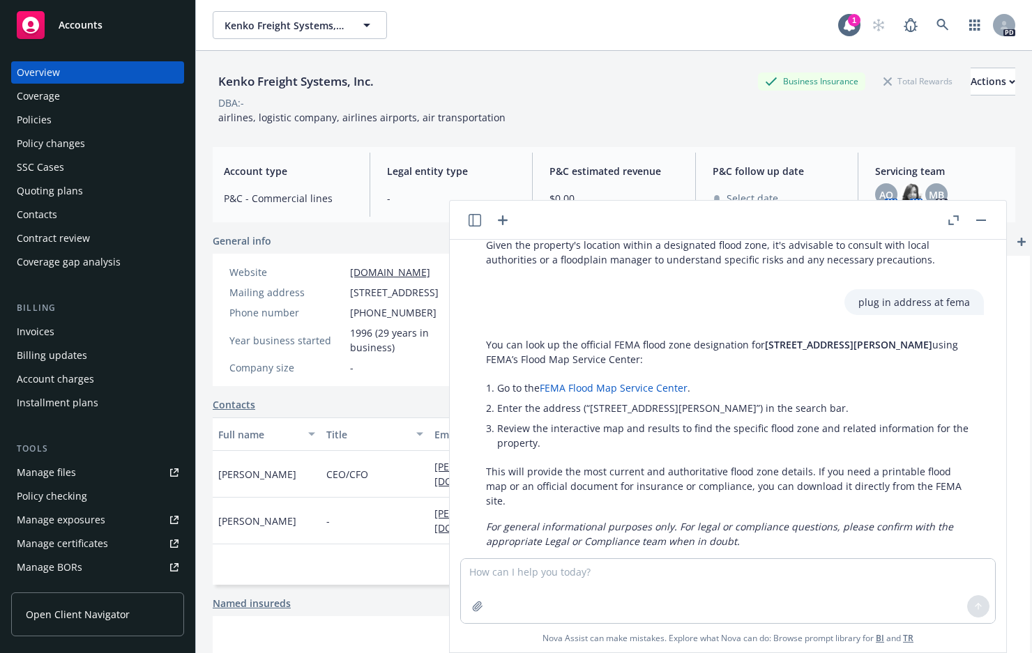
click at [658, 381] on link "FEMA Flood Map Service Center" at bounding box center [614, 387] width 148 height 13
click at [638, 583] on textarea at bounding box center [728, 591] width 534 height 64
type textarea "how to find windstorm zone by address"
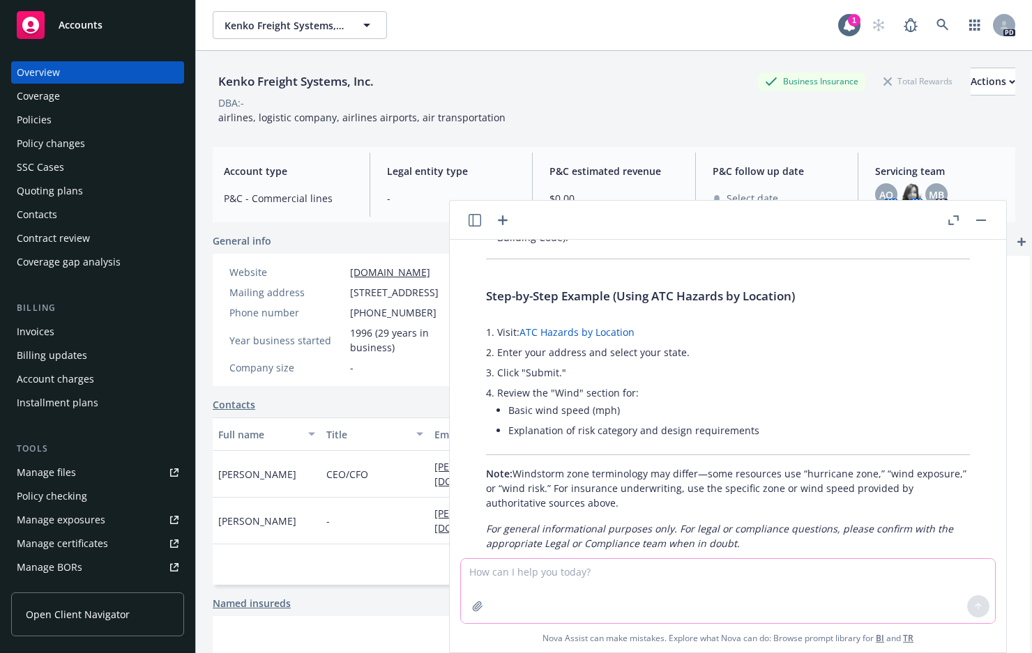
scroll to position [3385, 0]
click at [597, 324] on link "ATC Hazards by Location" at bounding box center [576, 330] width 115 height 13
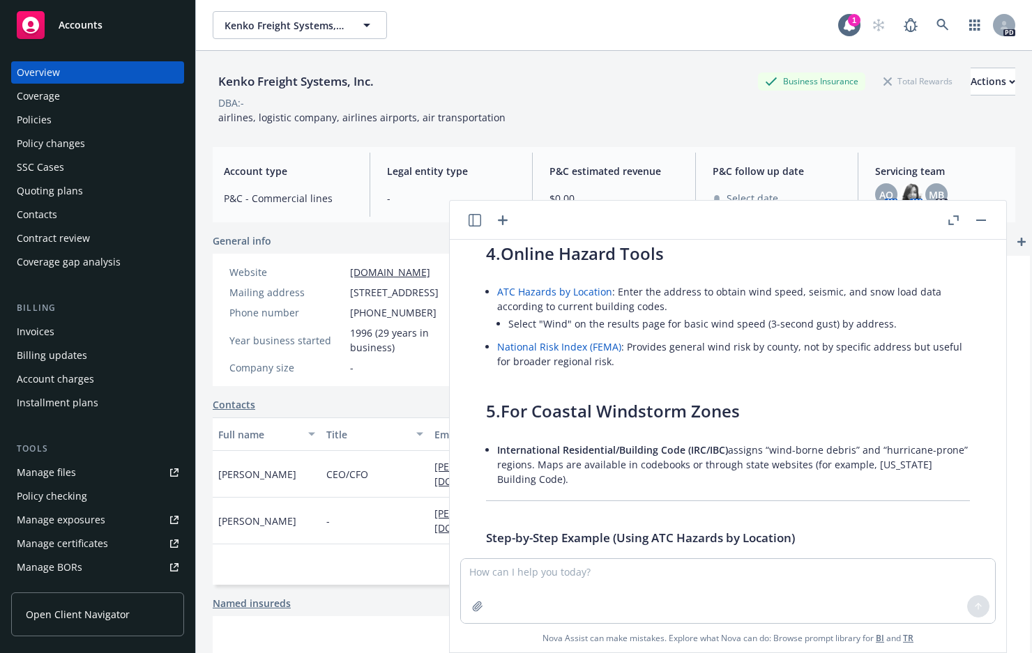
scroll to position [3106, 0]
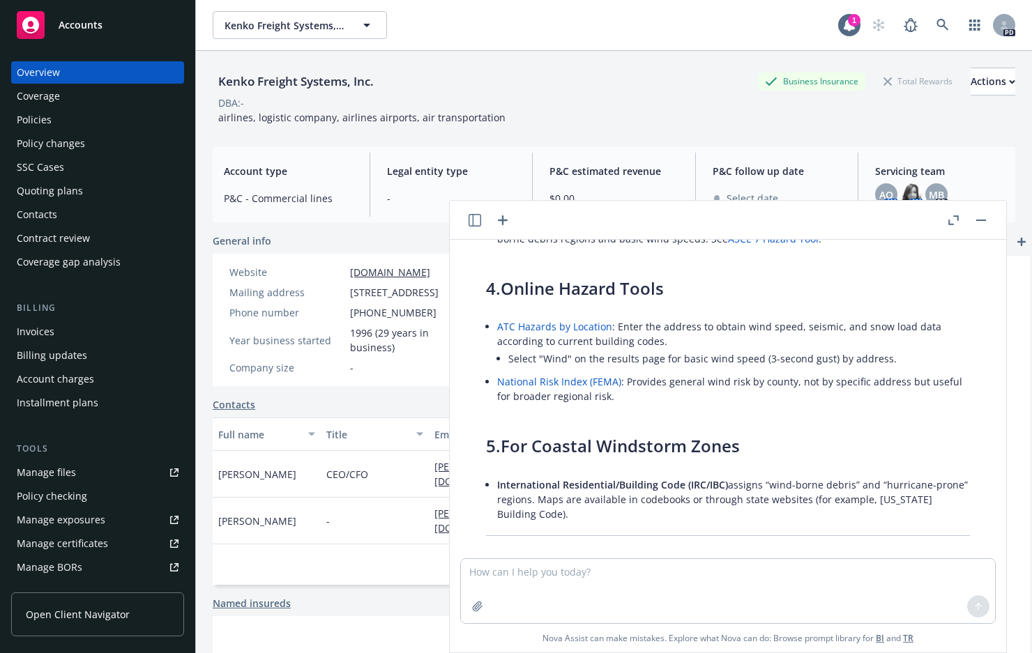
click at [579, 320] on link "ATC Hazards by Location" at bounding box center [554, 326] width 115 height 13
click at [761, 585] on textarea at bounding box center [728, 591] width 534 height 64
type textarea "who is at and sf railway"
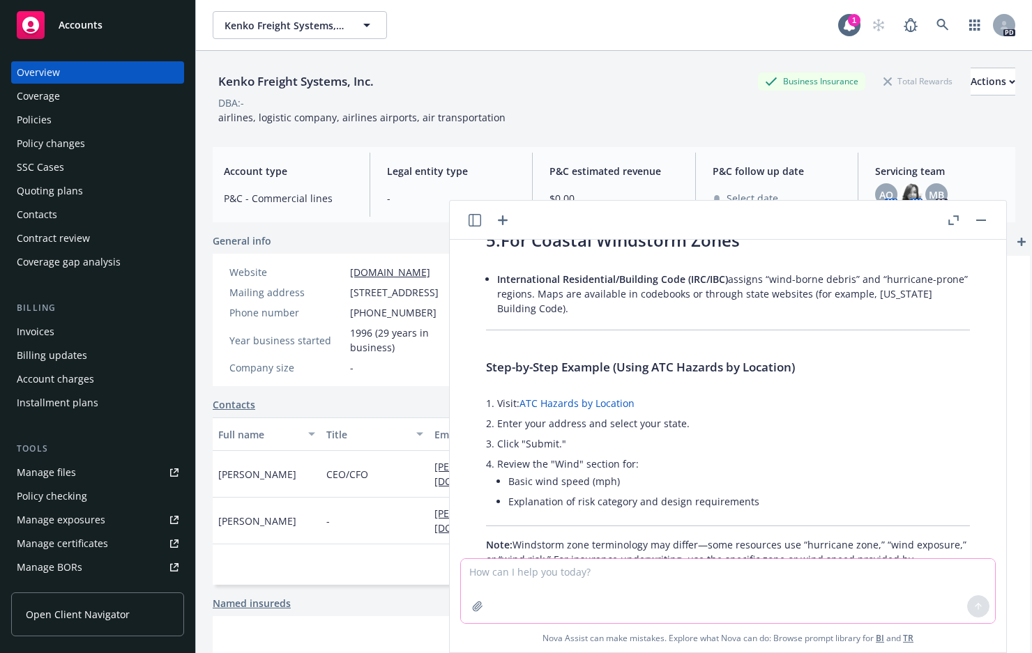
scroll to position [3309, 0]
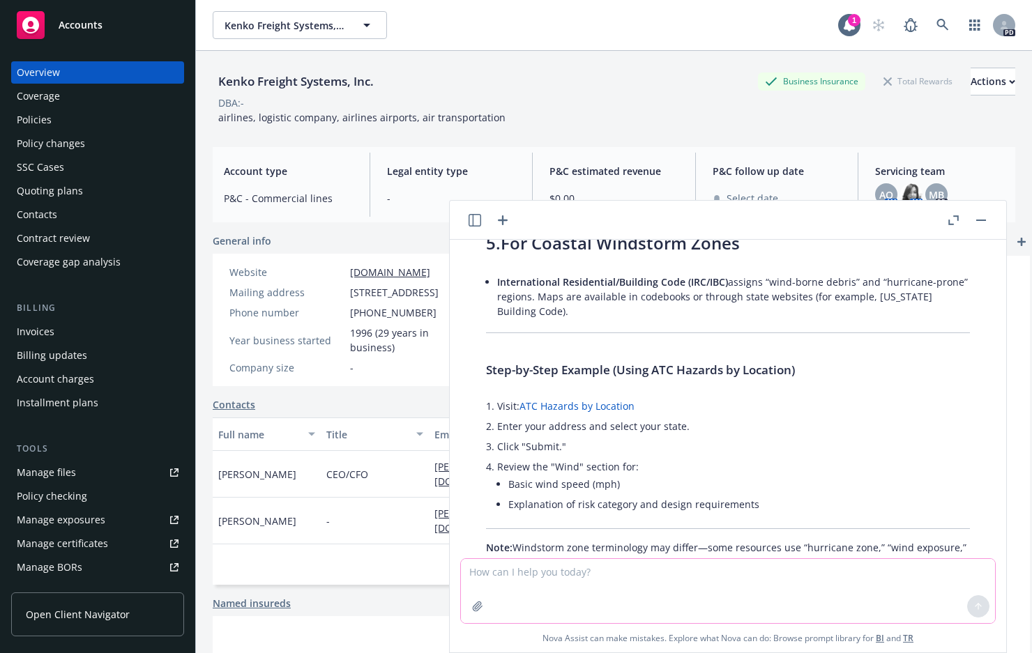
click at [621, 575] on textarea at bounding box center [728, 591] width 534 height 64
type textarea "what flood zone"
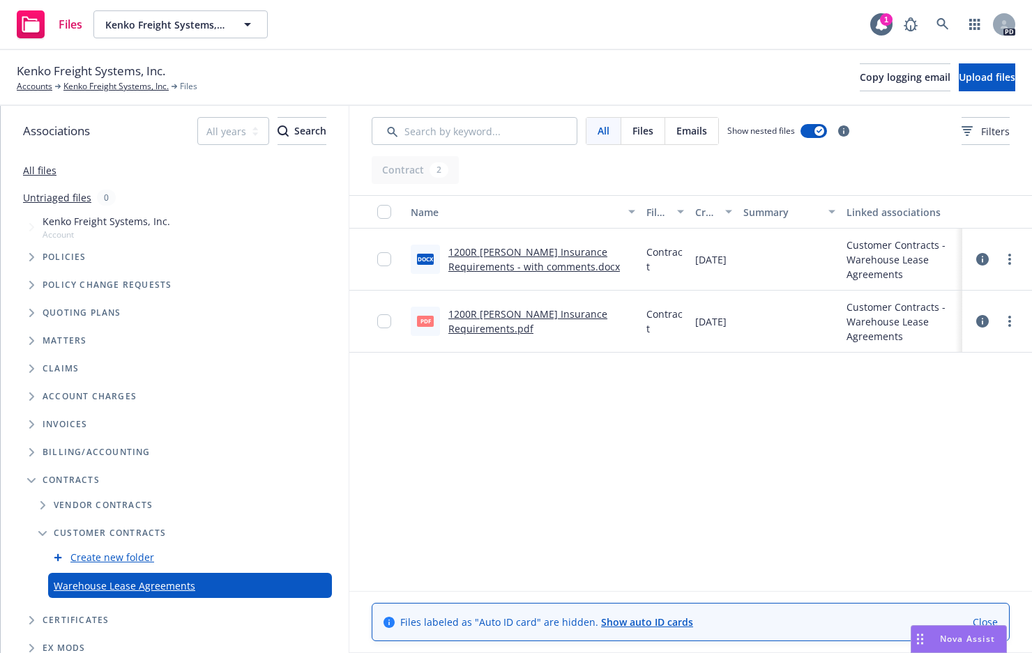
click at [986, 633] on span "Nova Assist" at bounding box center [967, 639] width 55 height 12
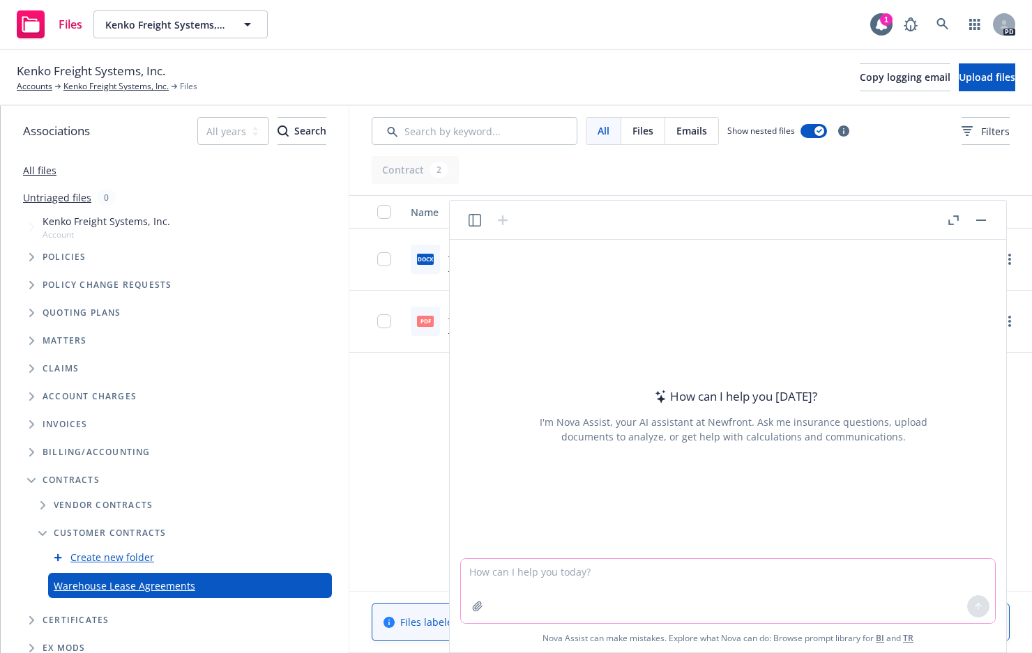
click at [662, 601] on textarea at bounding box center [728, 591] width 534 height 64
type textarea "what is the building area at [STREET_ADDRESS]"
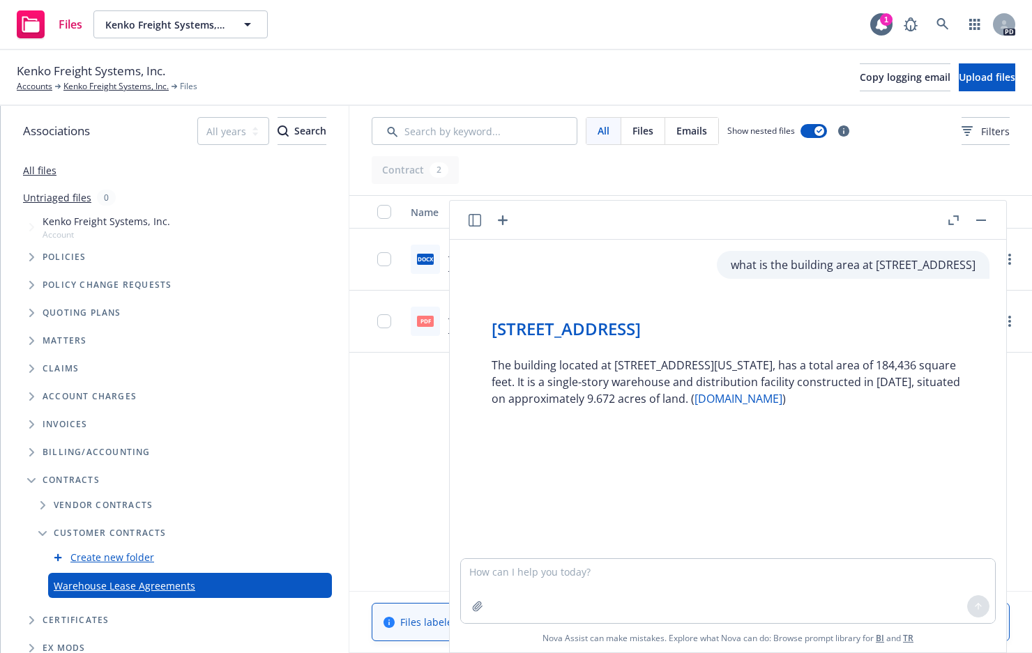
click at [318, 23] on div "Files Kenko Freight Systems, Inc. Kenko Freight Systems, Inc. 1 PD" at bounding box center [516, 25] width 1032 height 50
